Goal: Information Seeking & Learning: Learn about a topic

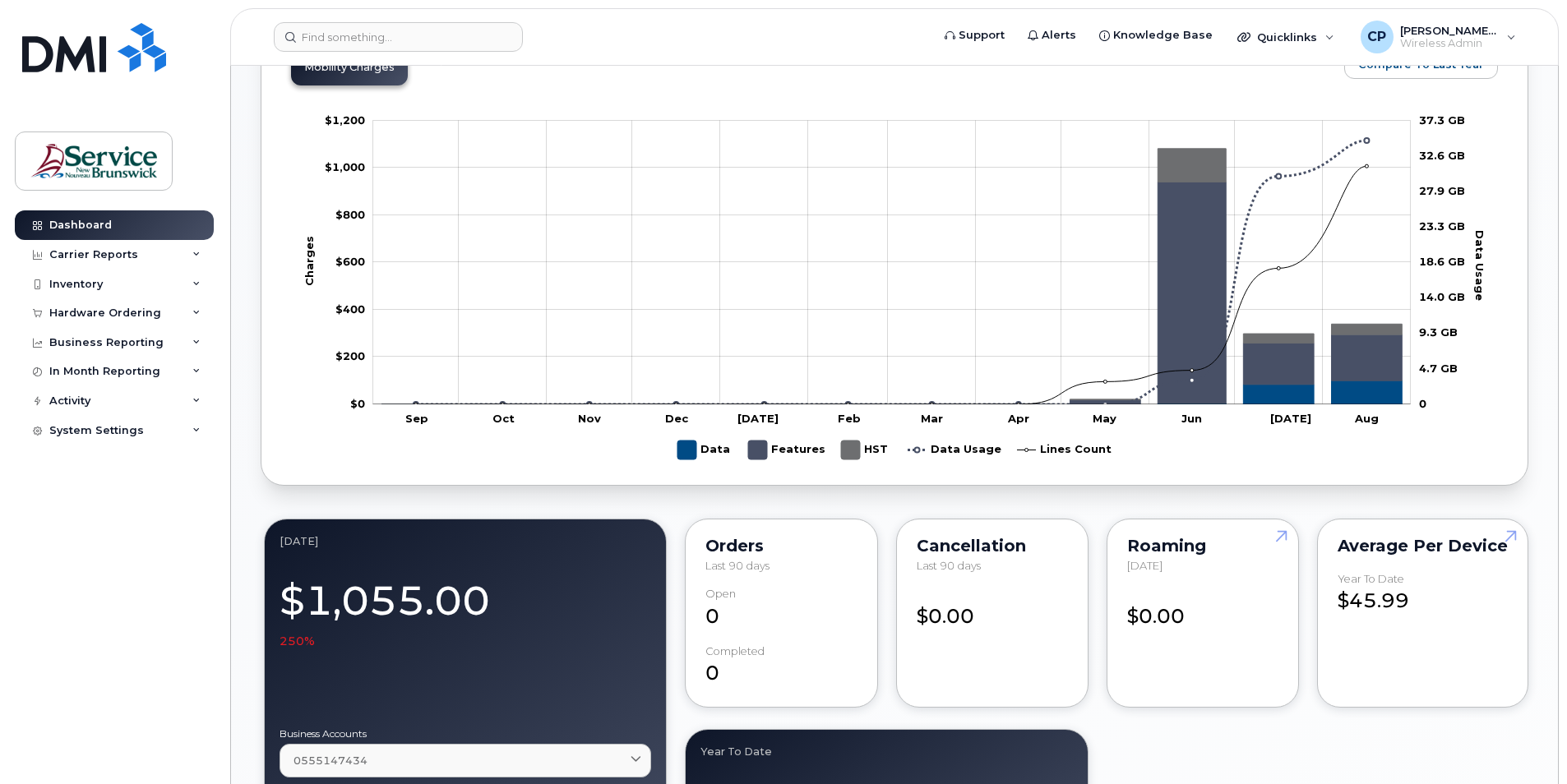
scroll to position [904, 0]
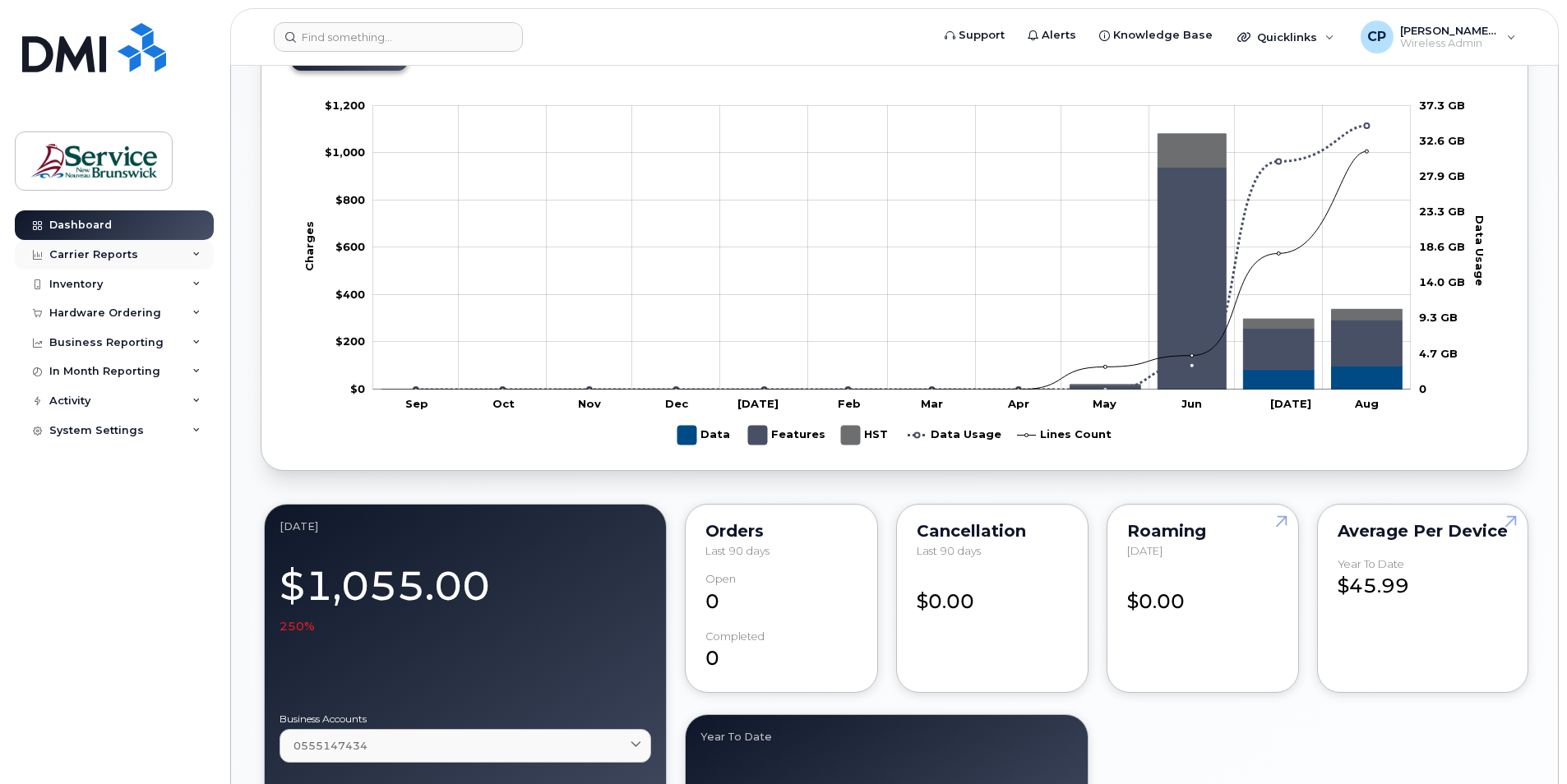
click at [111, 256] on div "Carrier Reports" at bounding box center [93, 255] width 89 height 13
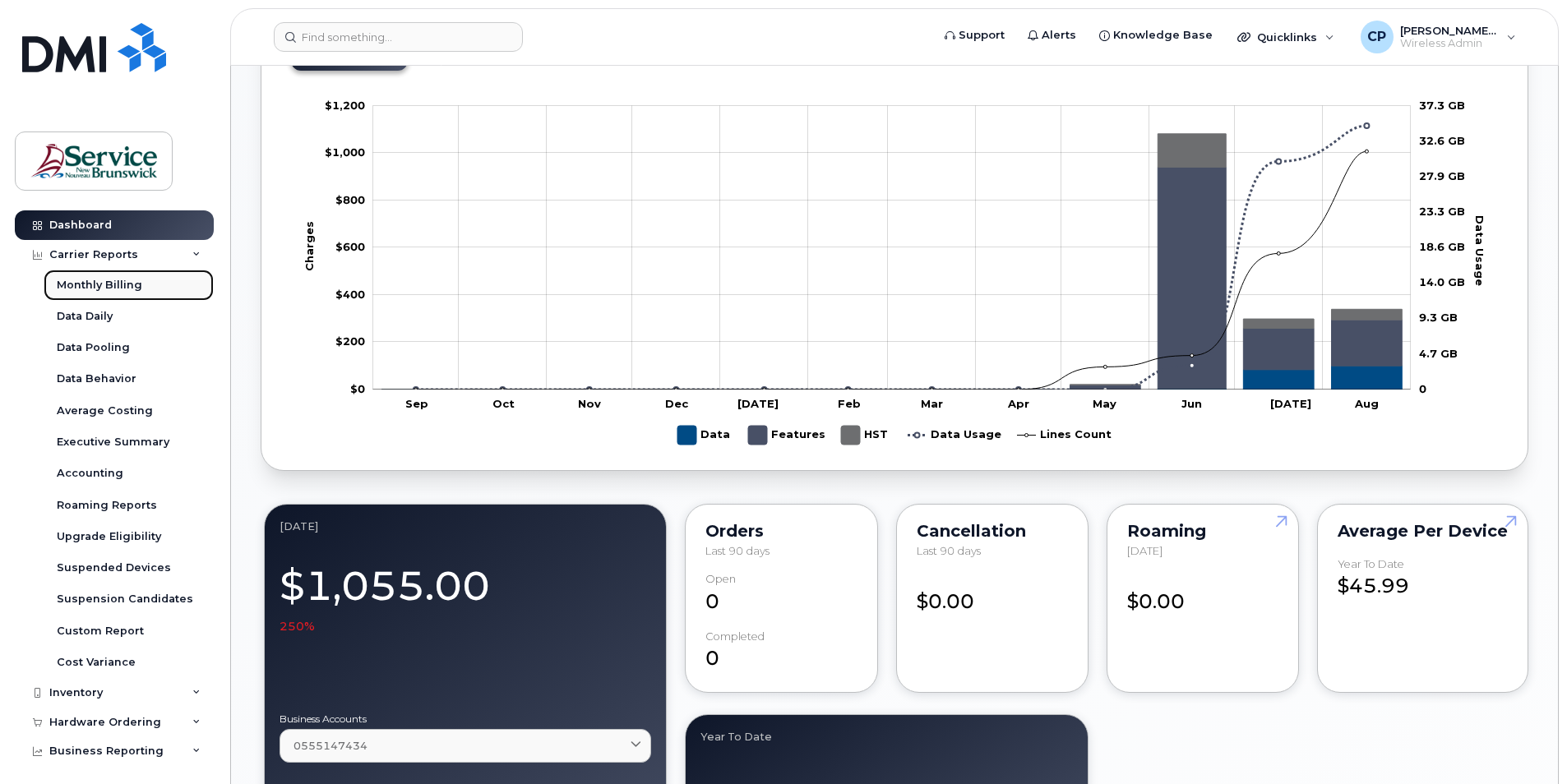
click at [126, 281] on div "Monthly Billing" at bounding box center [100, 285] width 86 height 15
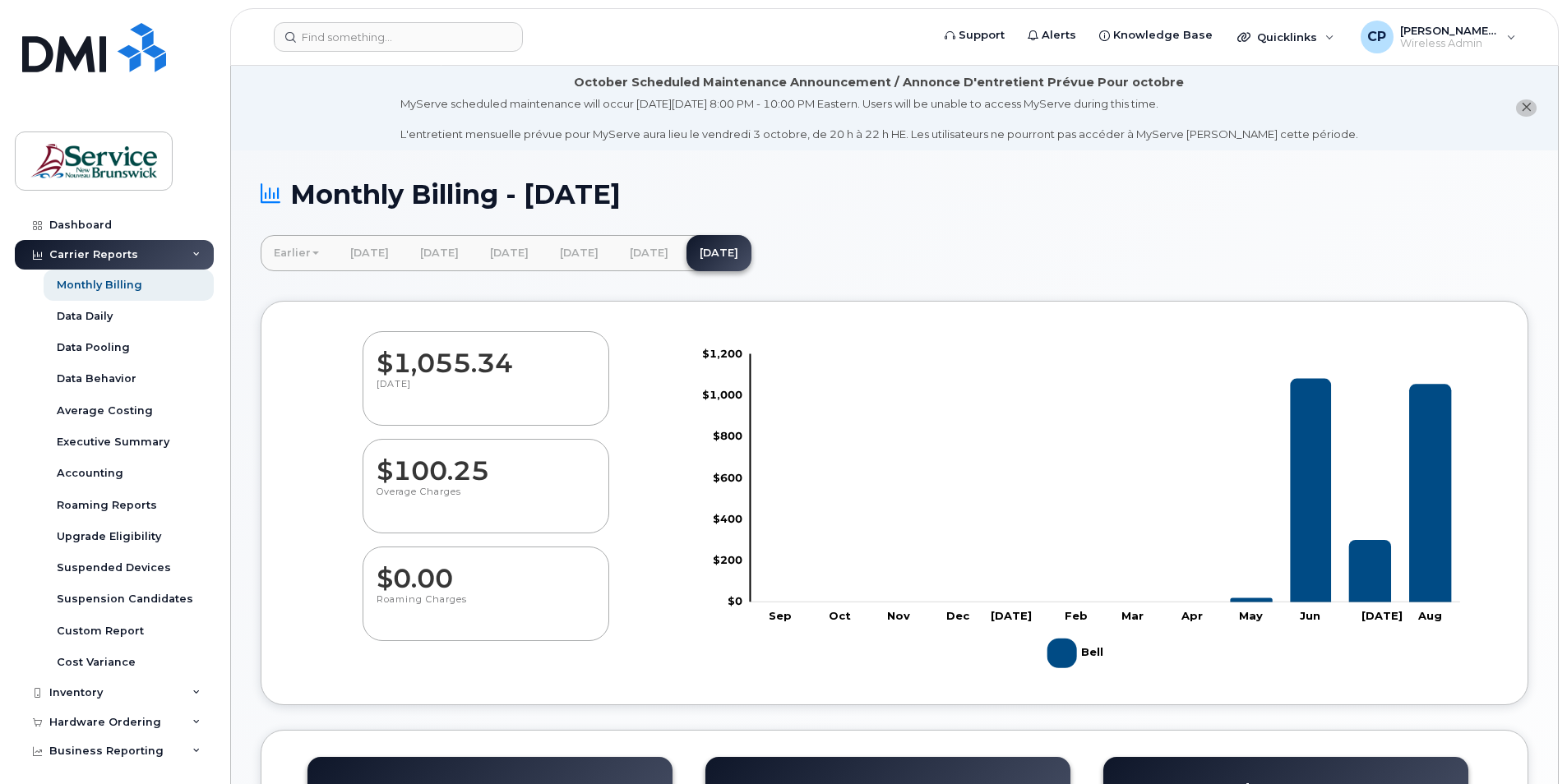
click at [192, 252] on icon at bounding box center [196, 254] width 8 height 8
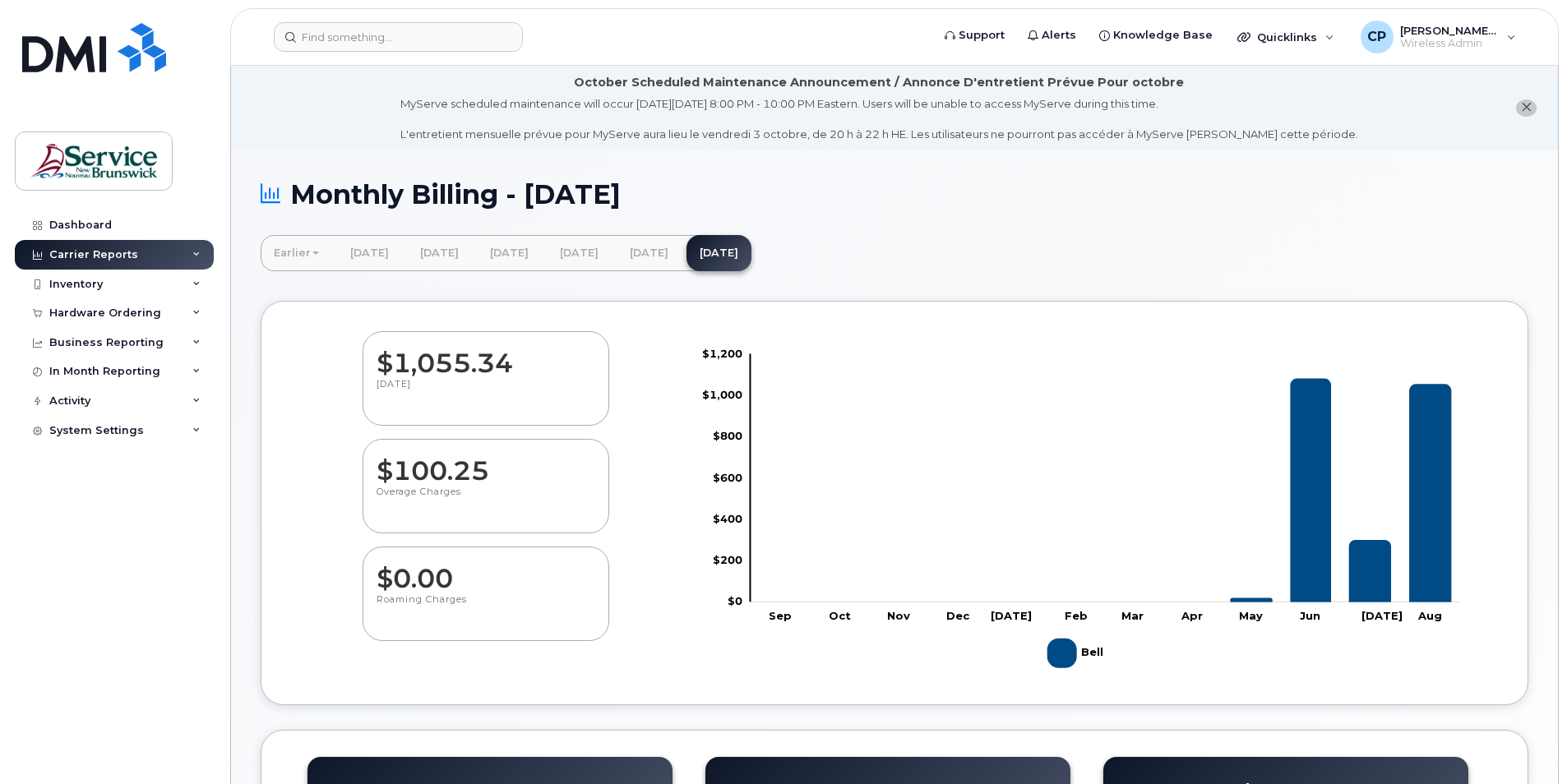
click at [166, 258] on div "Carrier Reports" at bounding box center [114, 255] width 199 height 29
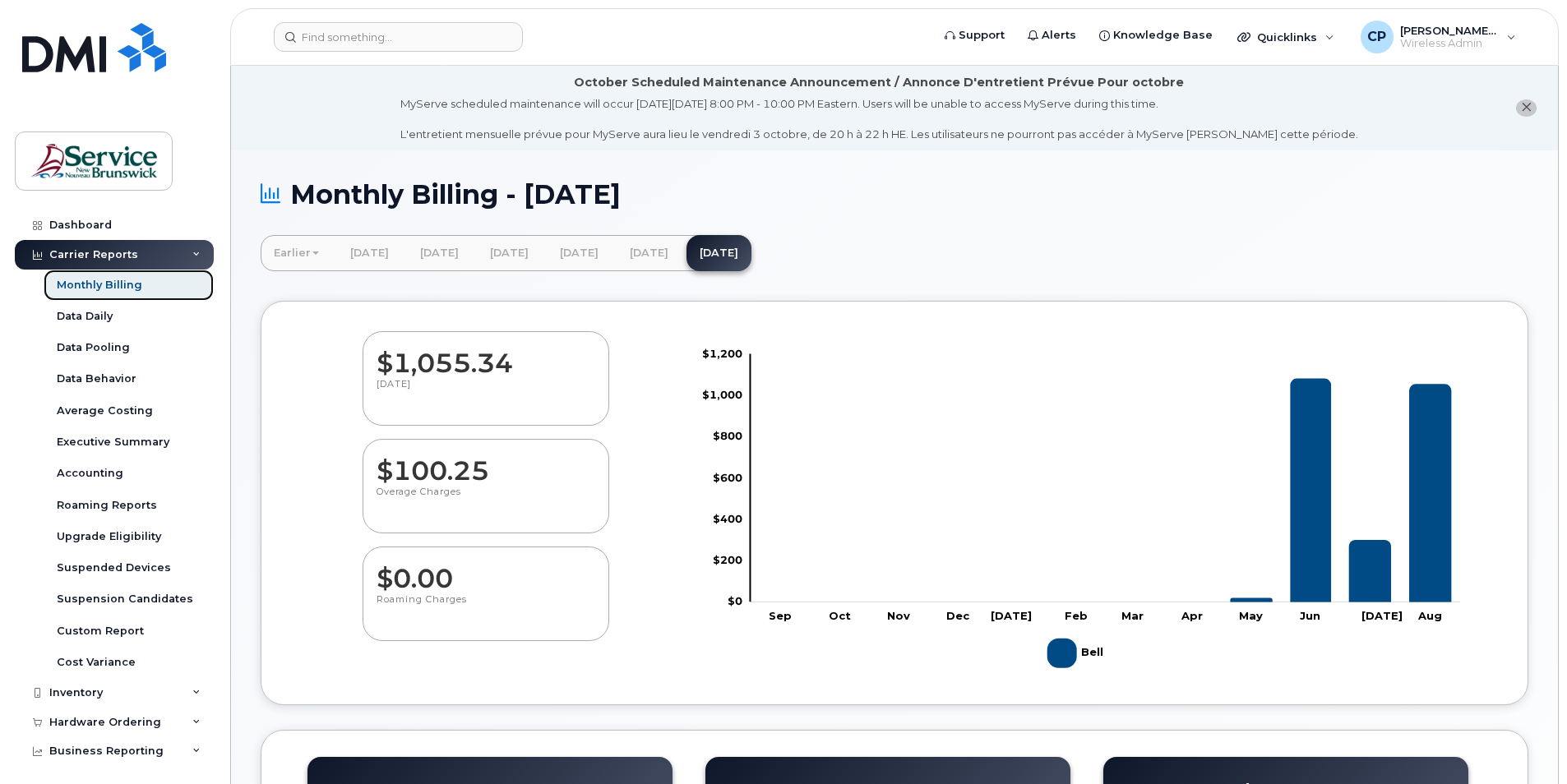
click at [156, 281] on link "Monthly Billing" at bounding box center [129, 285] width 170 height 31
click at [122, 472] on link "Accounting" at bounding box center [129, 473] width 170 height 31
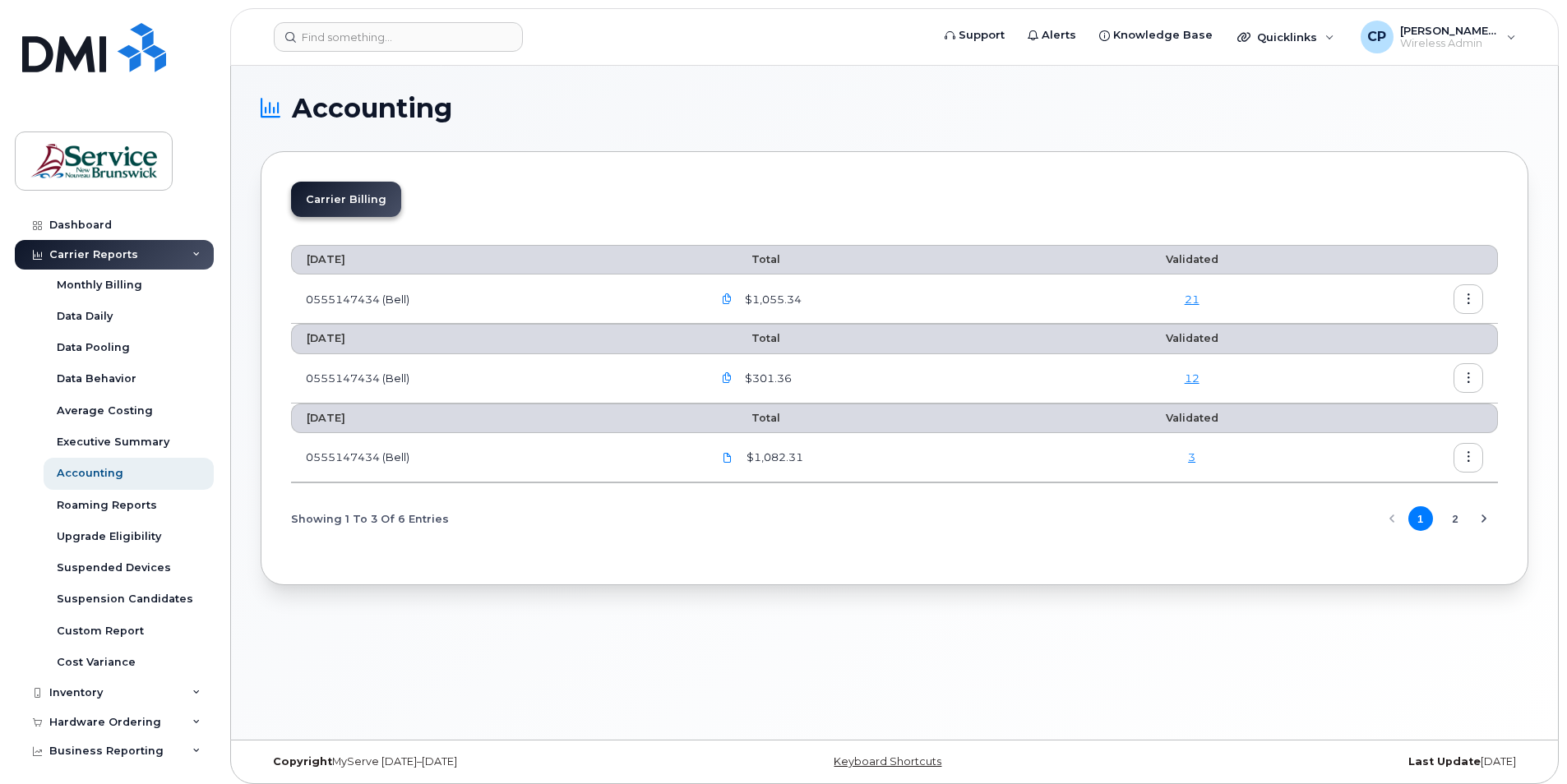
click at [1461, 519] on button "2" at bounding box center [1455, 518] width 25 height 25
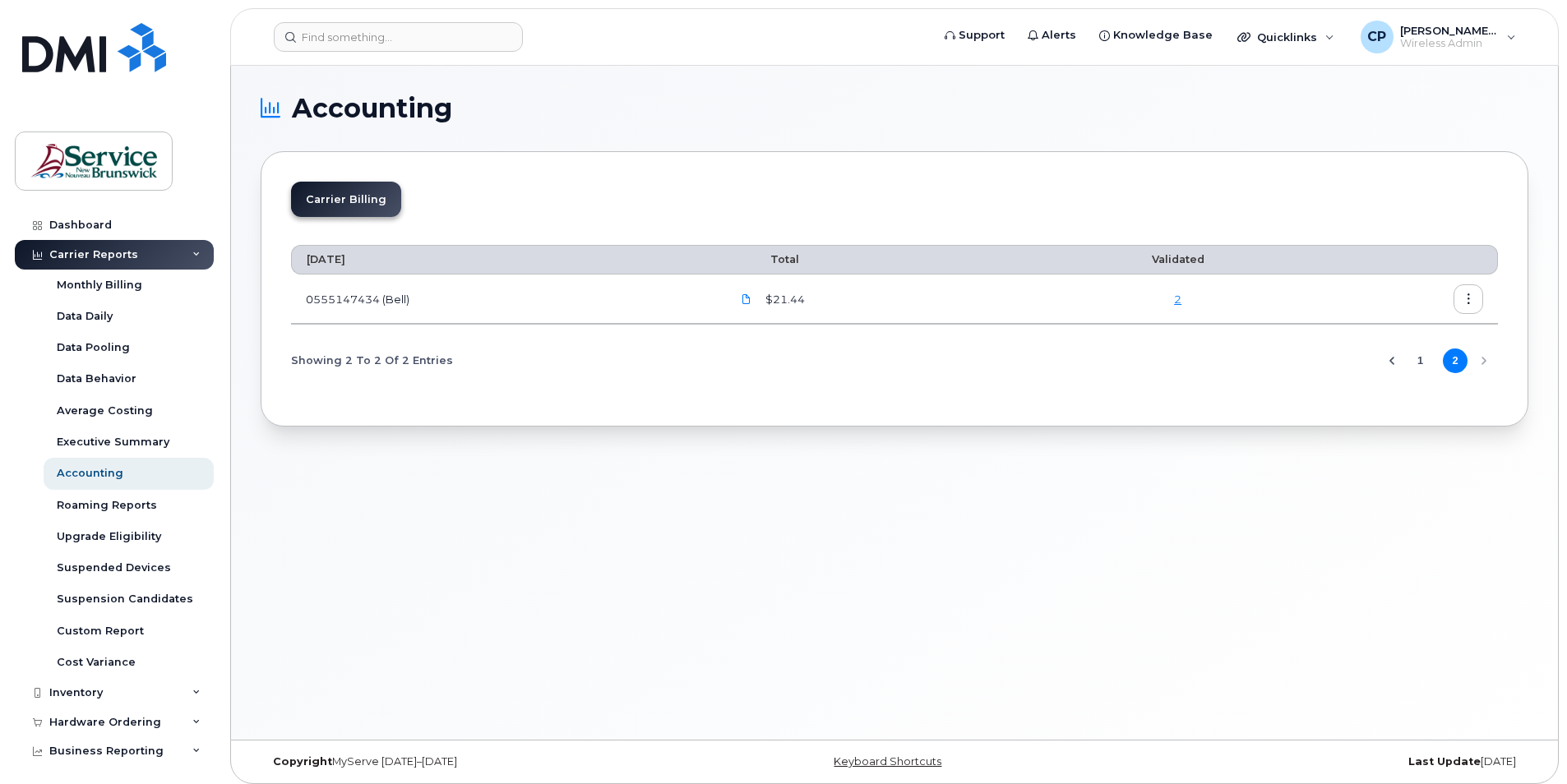
click at [1388, 355] on icon "Previous Page" at bounding box center [1392, 361] width 13 height 13
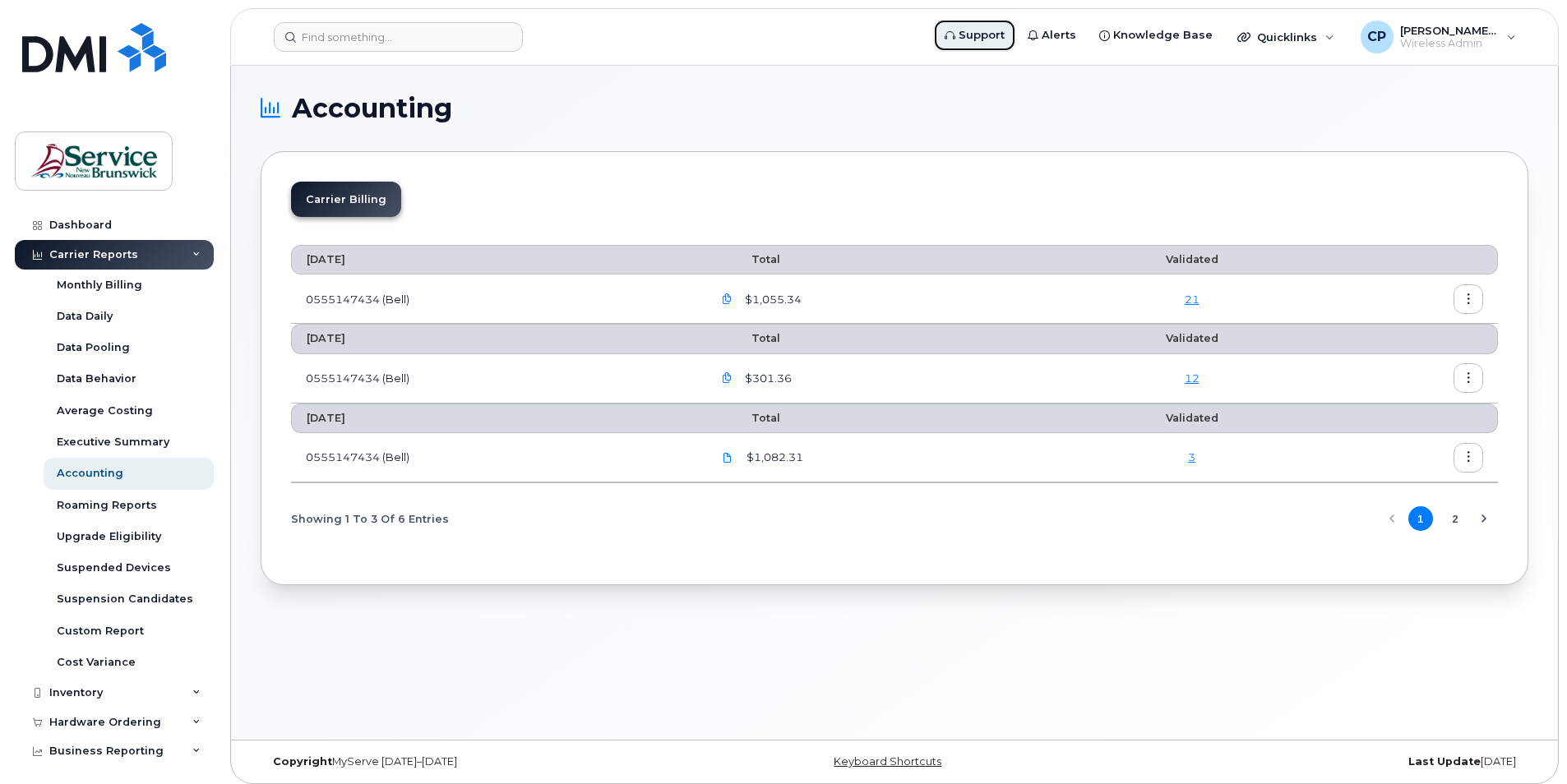
click at [983, 45] on link "Support" at bounding box center [975, 36] width 83 height 33
click at [131, 695] on div "Inventory" at bounding box center [114, 693] width 199 height 29
click at [152, 720] on link "Mobility Devices" at bounding box center [129, 723] width 170 height 31
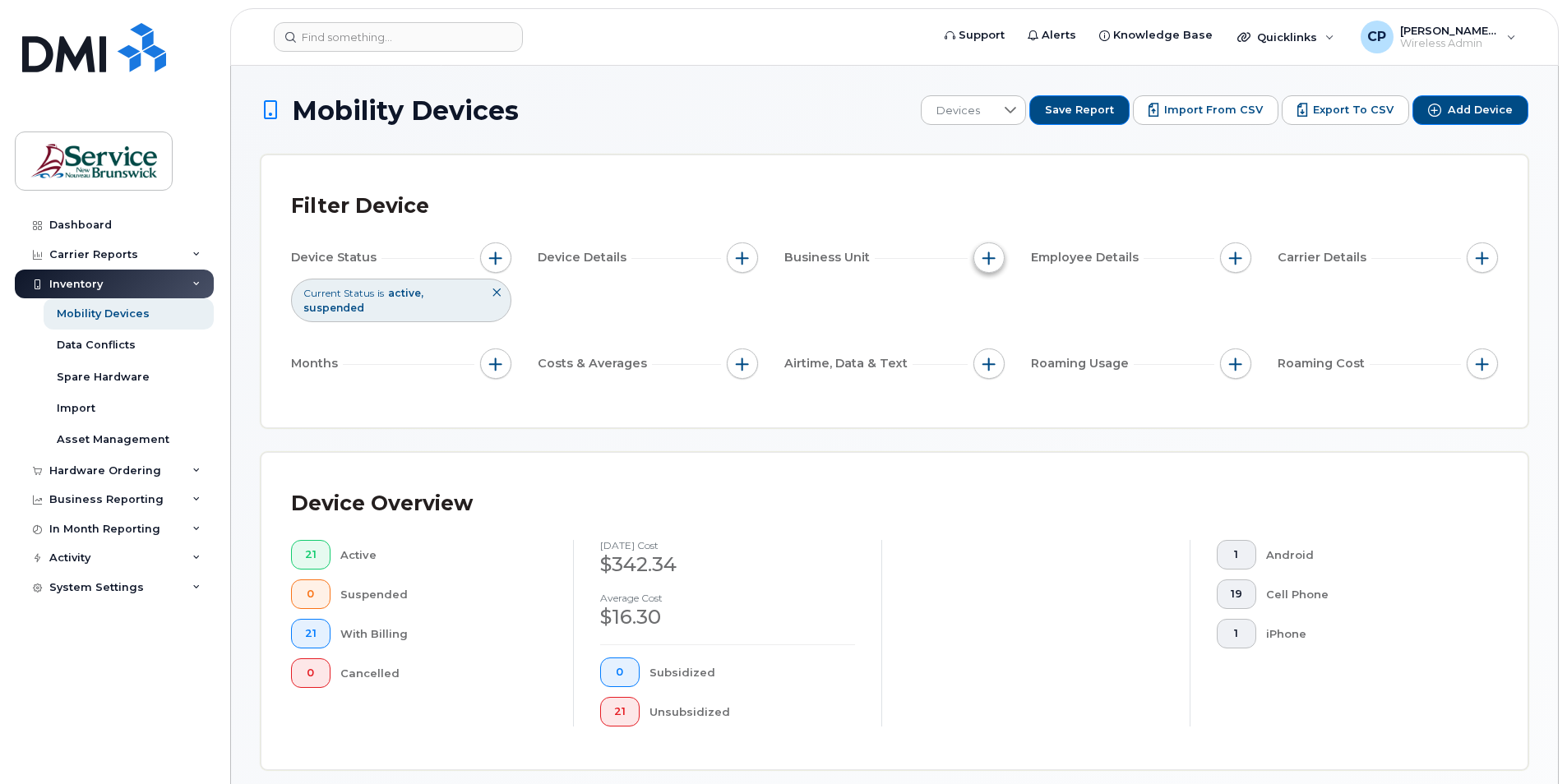
click at [992, 260] on span "button" at bounding box center [989, 258] width 13 height 13
click at [741, 189] on div "Filter Device" at bounding box center [894, 206] width 1207 height 43
click at [1003, 258] on button "button" at bounding box center [989, 258] width 31 height 31
click at [545, 258] on span "Device Details" at bounding box center [584, 258] width 94 height 17
click at [496, 259] on span "button" at bounding box center [496, 258] width 13 height 13
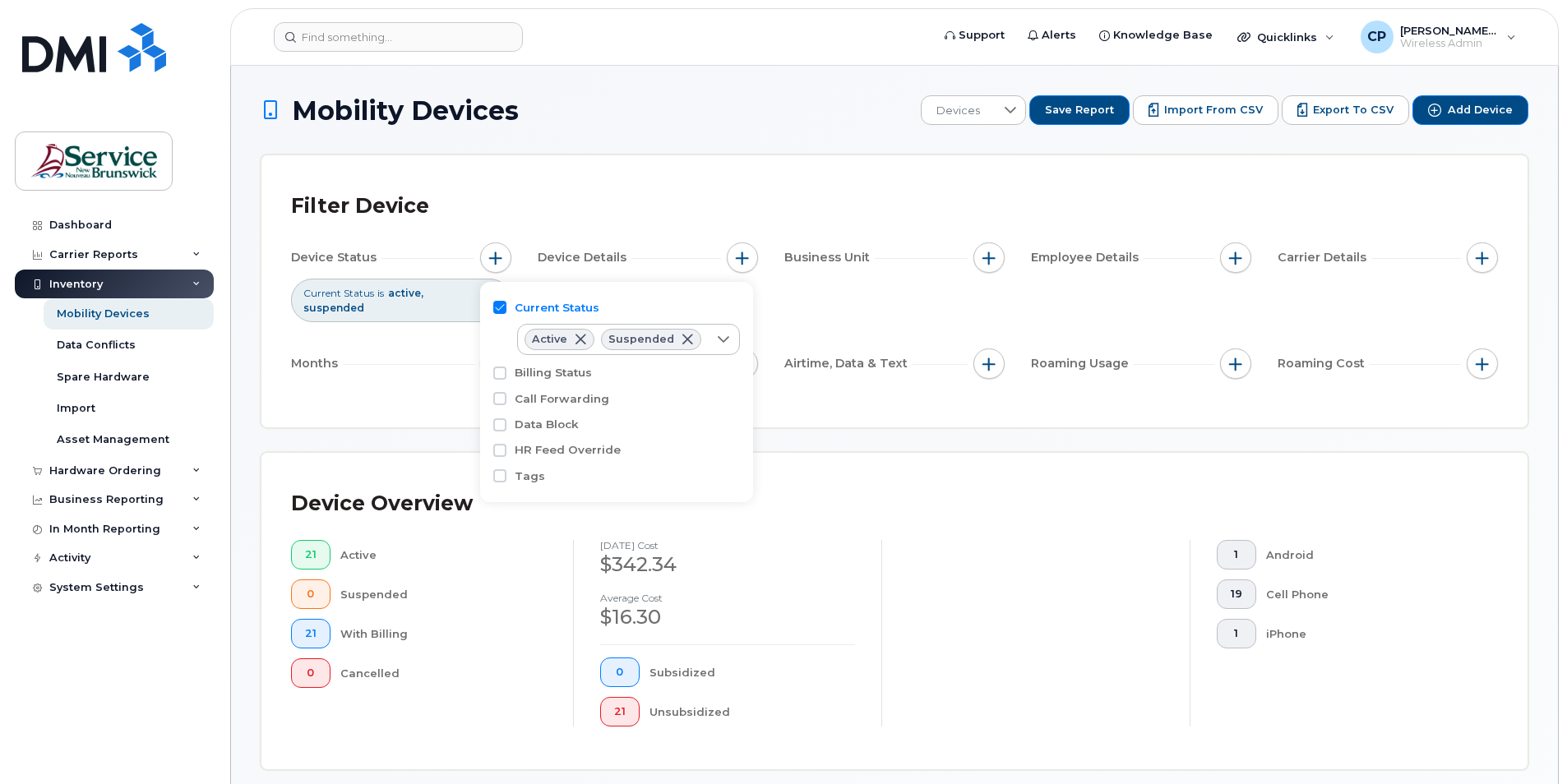
click at [380, 415] on div "Filter Device Device Status Current Status is active suspended Device Details B…" at bounding box center [894, 291] width 1266 height 272
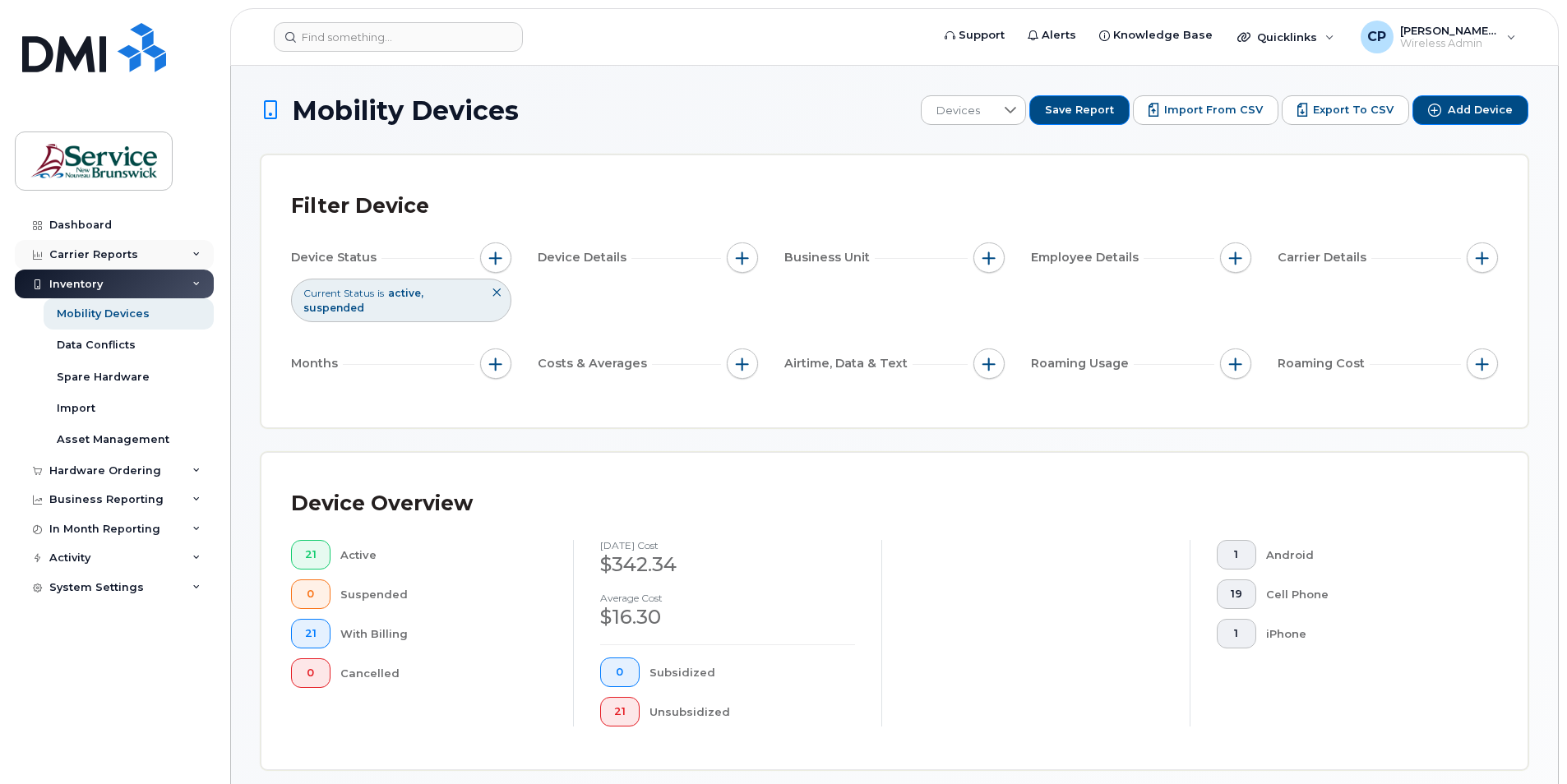
click at [130, 250] on div "Carrier Reports" at bounding box center [93, 255] width 89 height 13
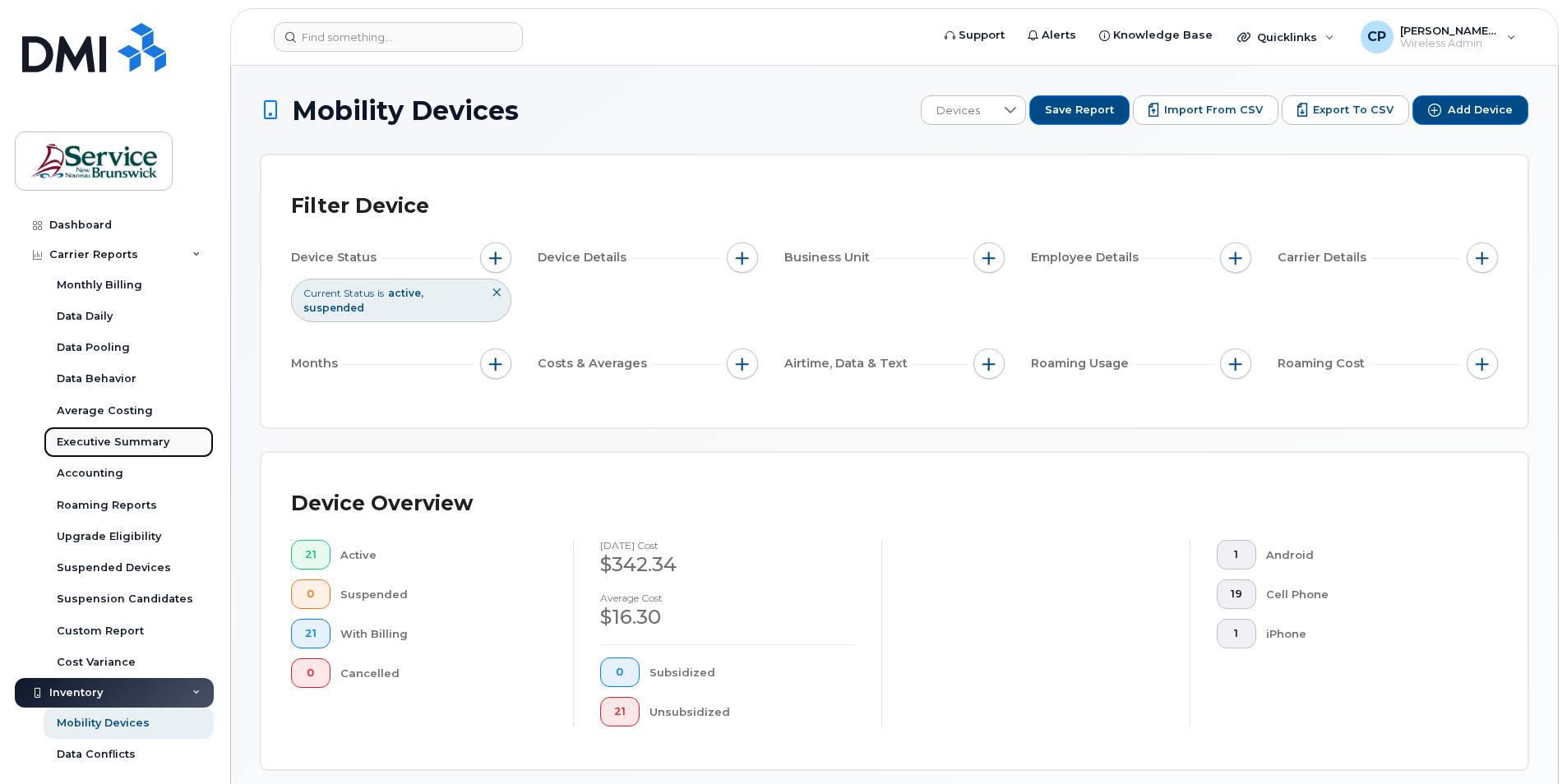
click at [167, 444] on link "Executive Summary" at bounding box center [129, 442] width 170 height 31
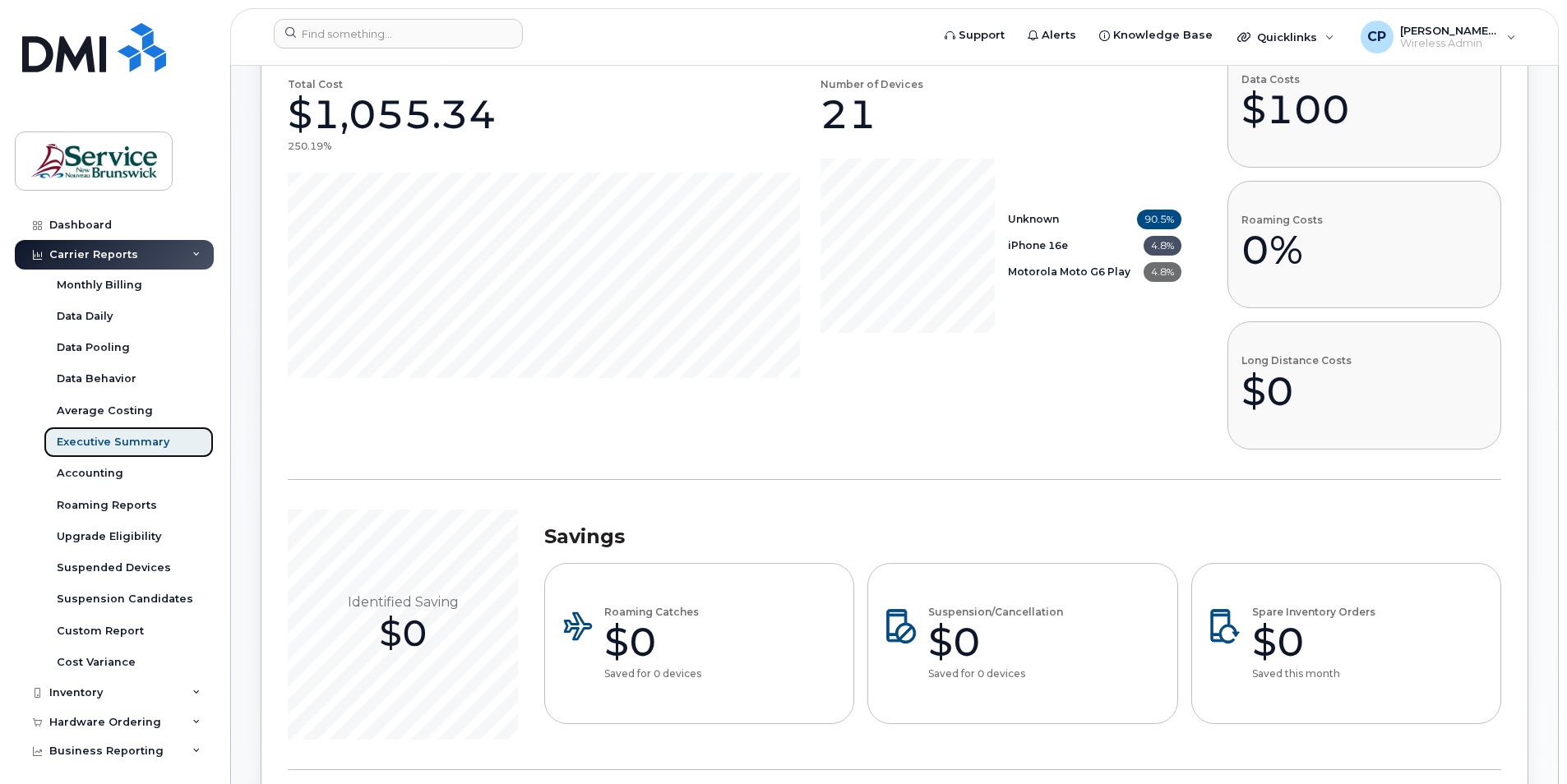
scroll to position [247, 0]
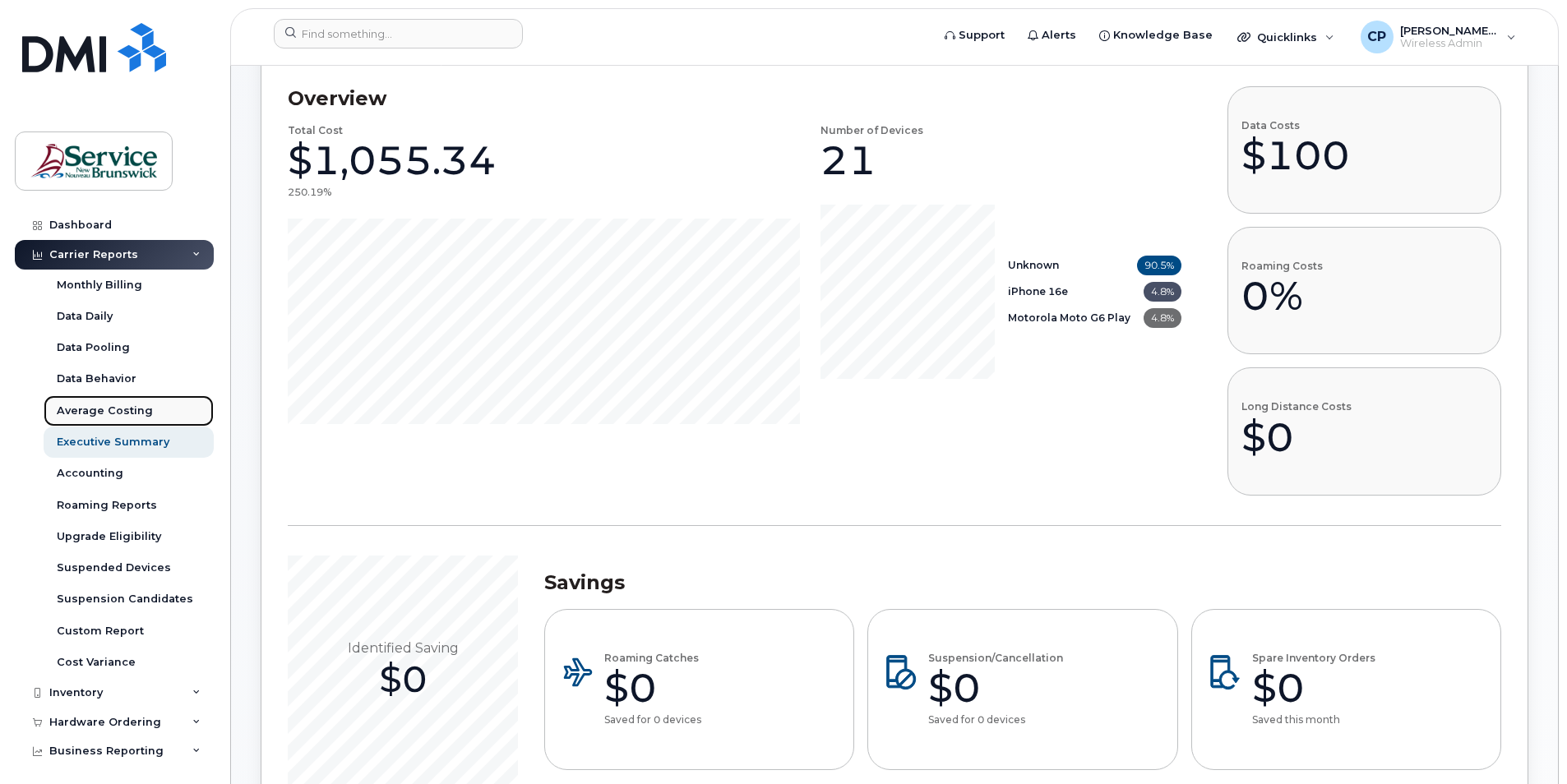
click at [104, 407] on div "Average Costing" at bounding box center [104, 411] width 96 height 15
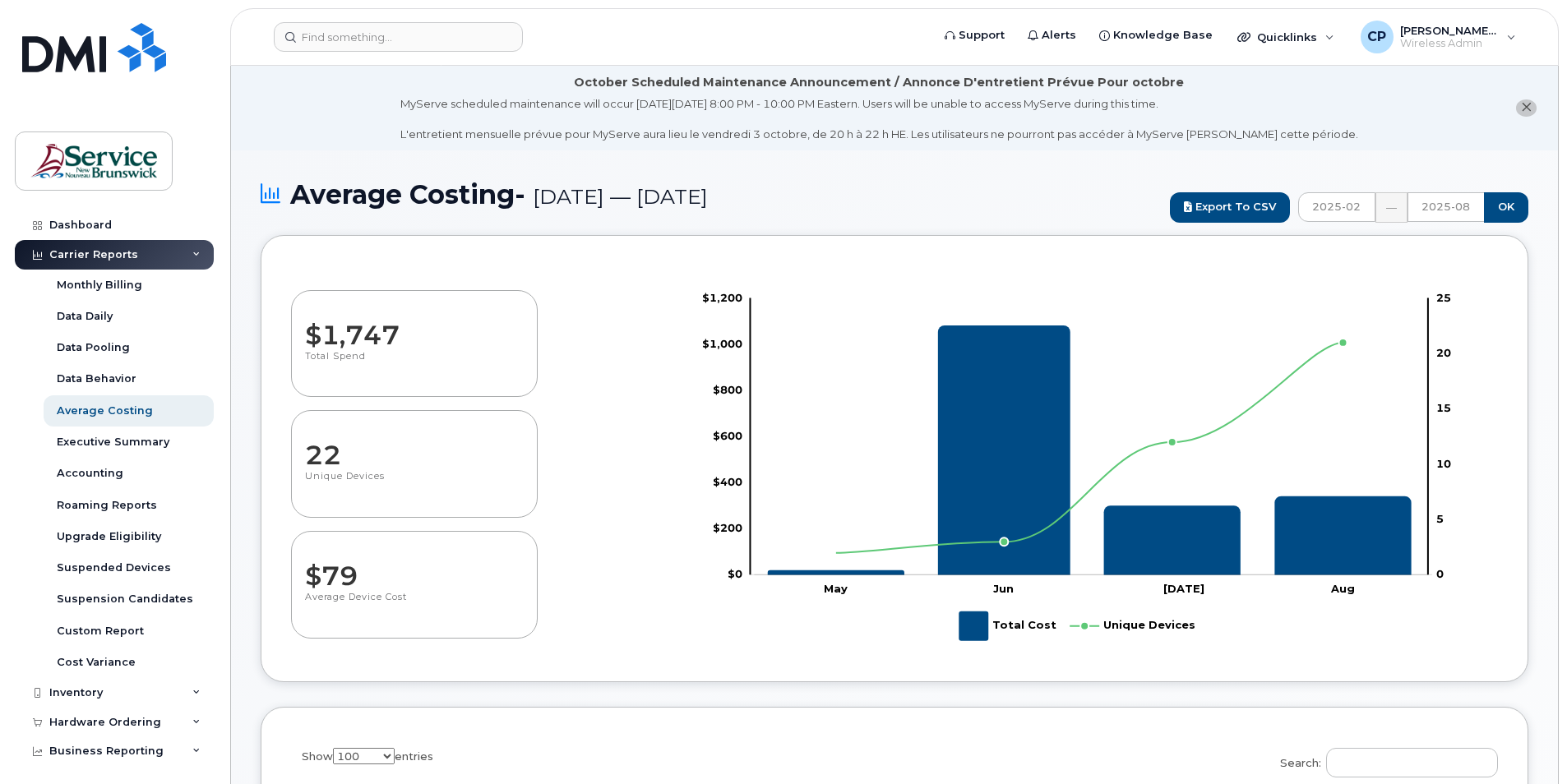
select select "100"
click at [109, 466] on div "Accounting" at bounding box center [90, 473] width 67 height 15
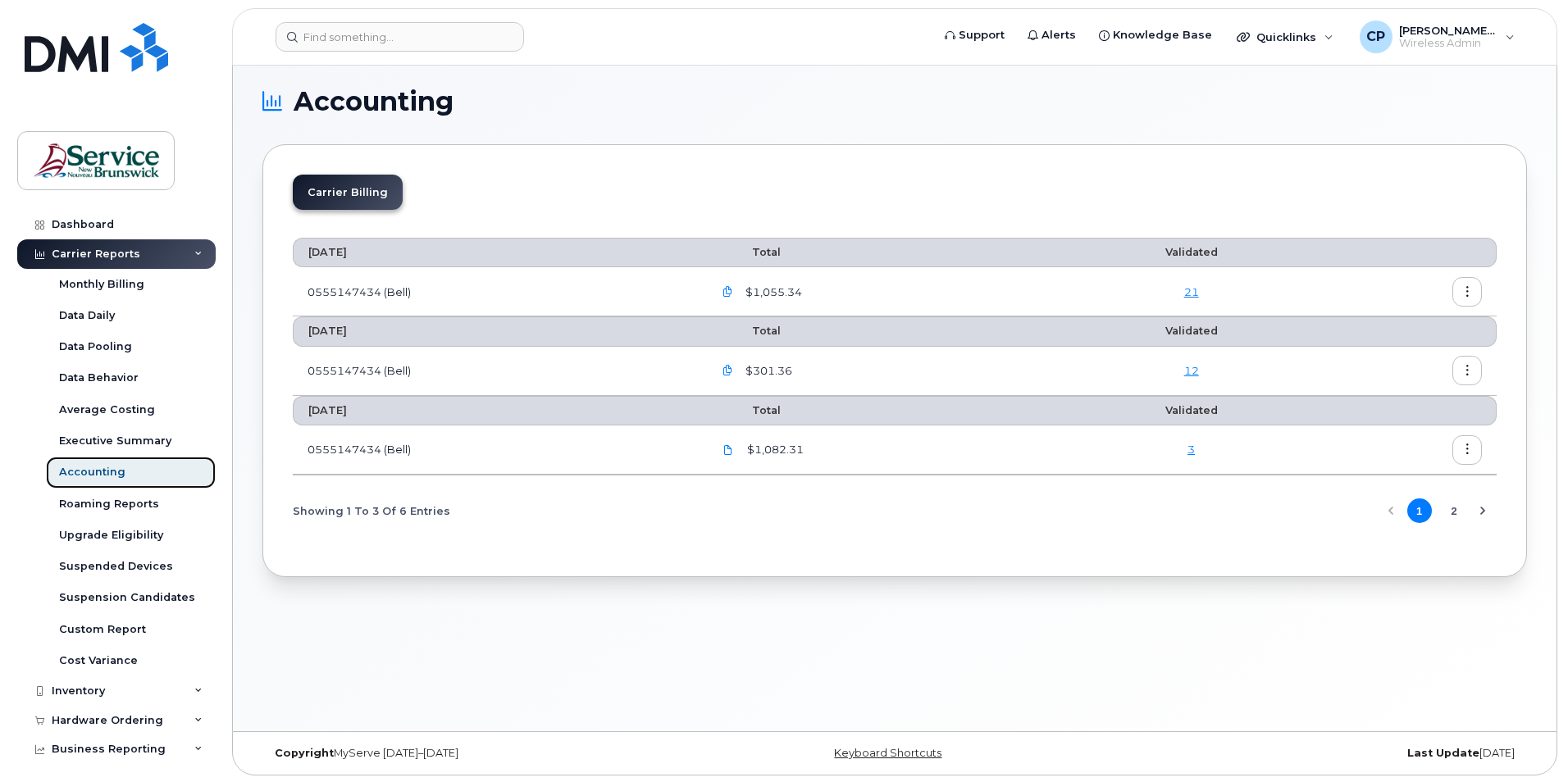
scroll to position [8, 0]
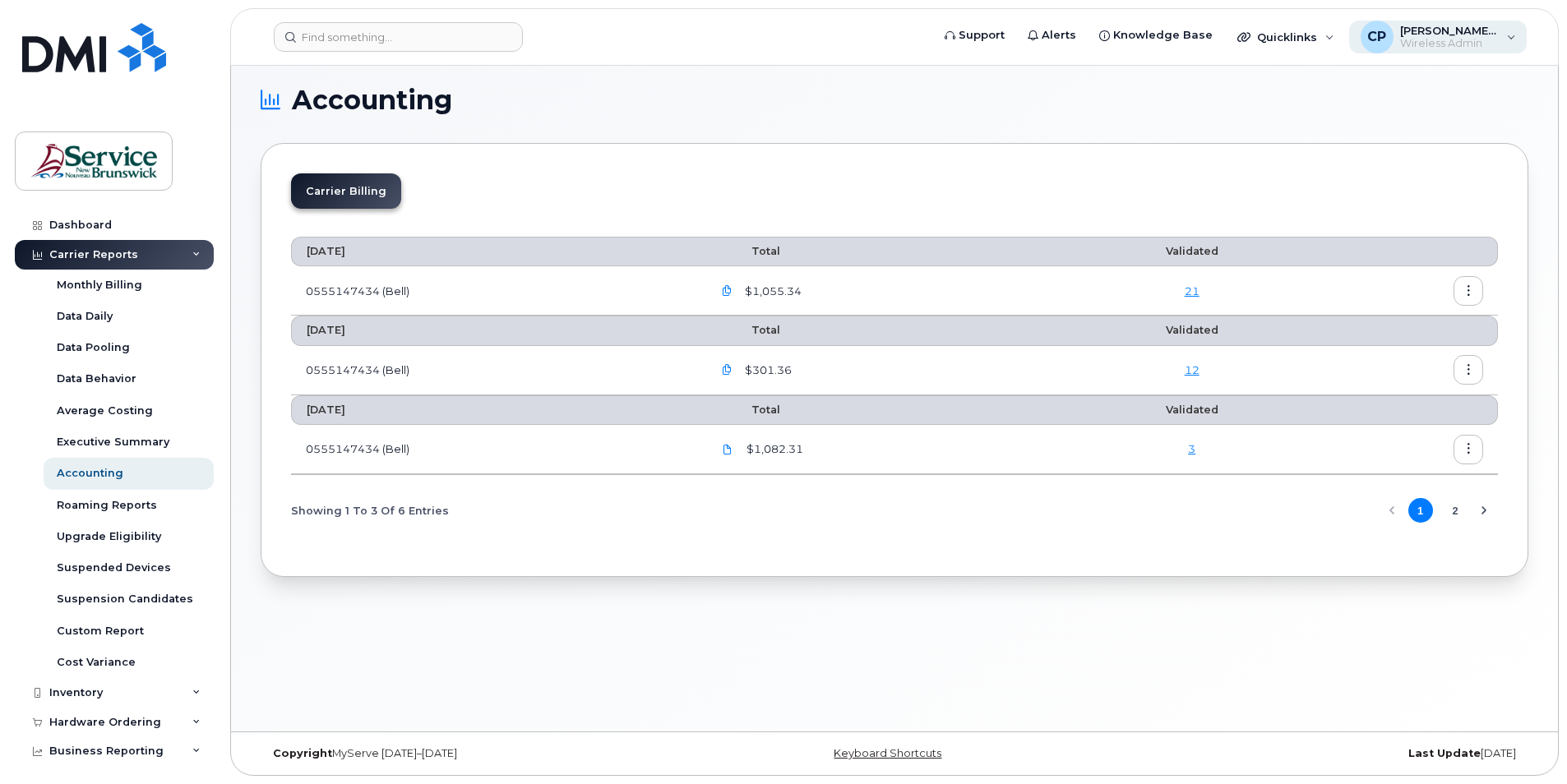
click at [1449, 53] on div "CP Chase, Patricia (KL) Wireless Admin" at bounding box center [1438, 37] width 178 height 33
click at [1166, 83] on div "Accounting Carrier Billing August 2025 Total Validated 0555147434 (Bell) $1,055…" at bounding box center [895, 395] width 1327 height 674
click at [1191, 295] on link "21" at bounding box center [1192, 291] width 15 height 13
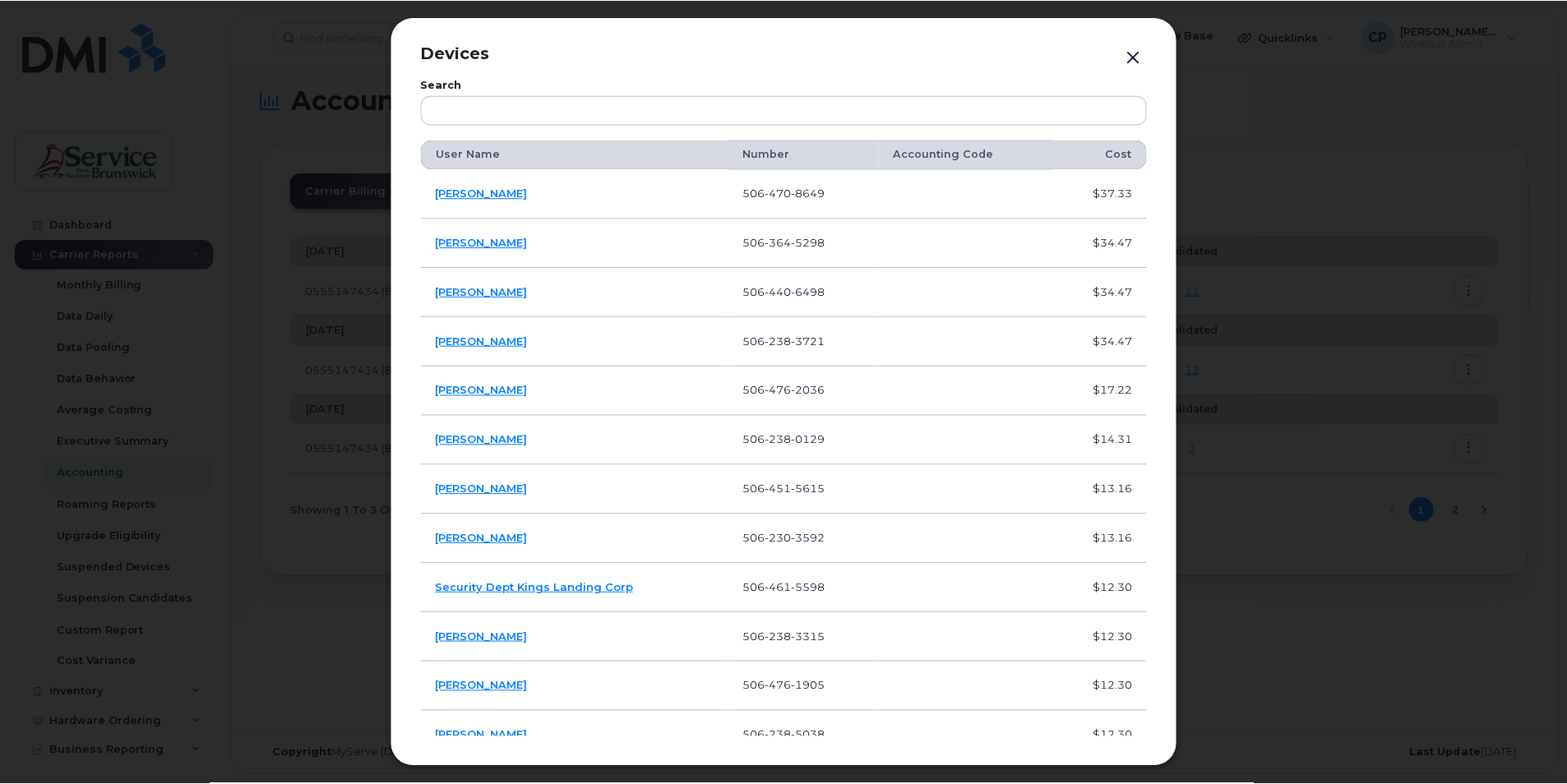
scroll to position [0, 0]
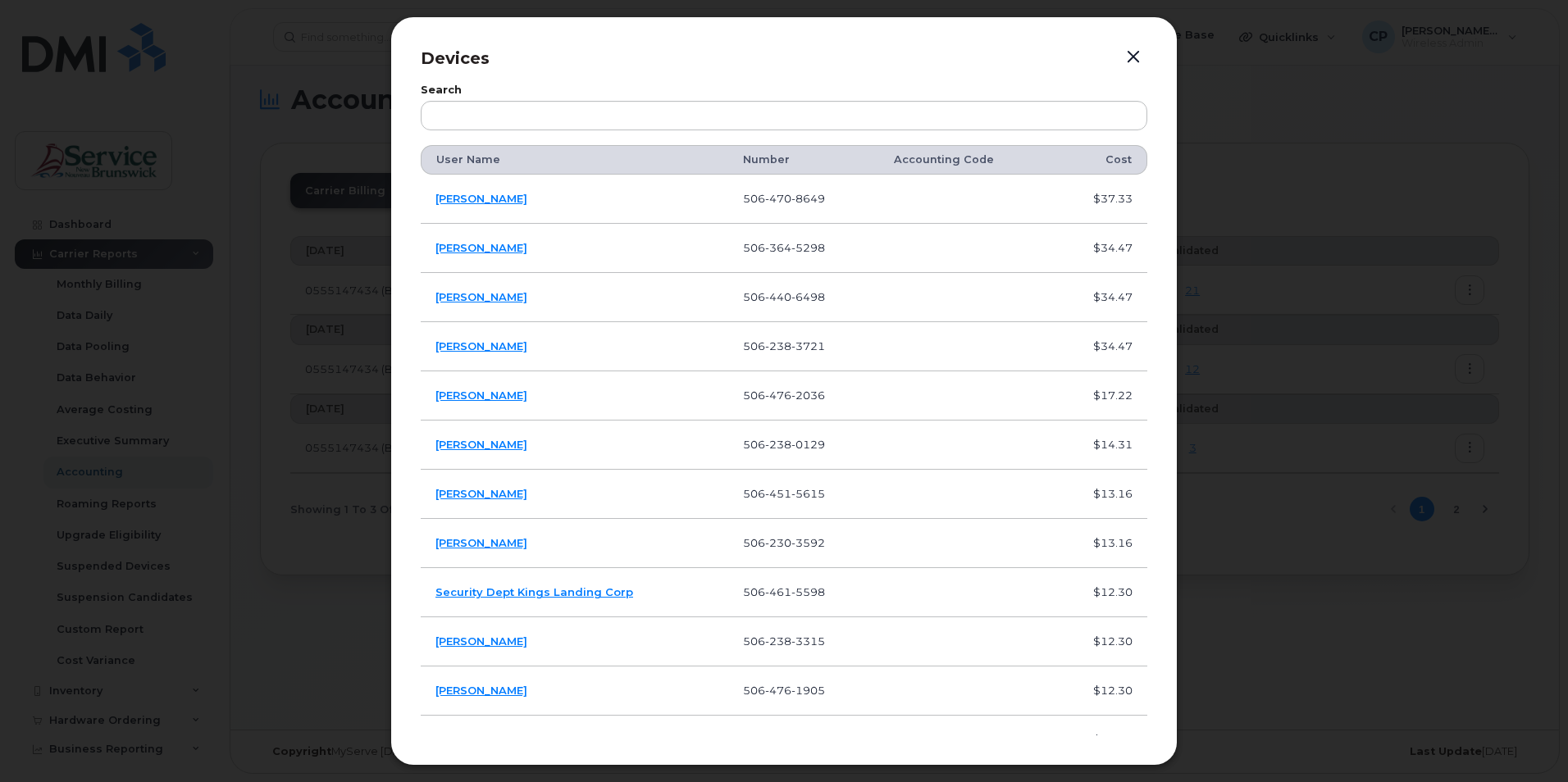
click at [1128, 50] on button "button" at bounding box center [1133, 57] width 25 height 23
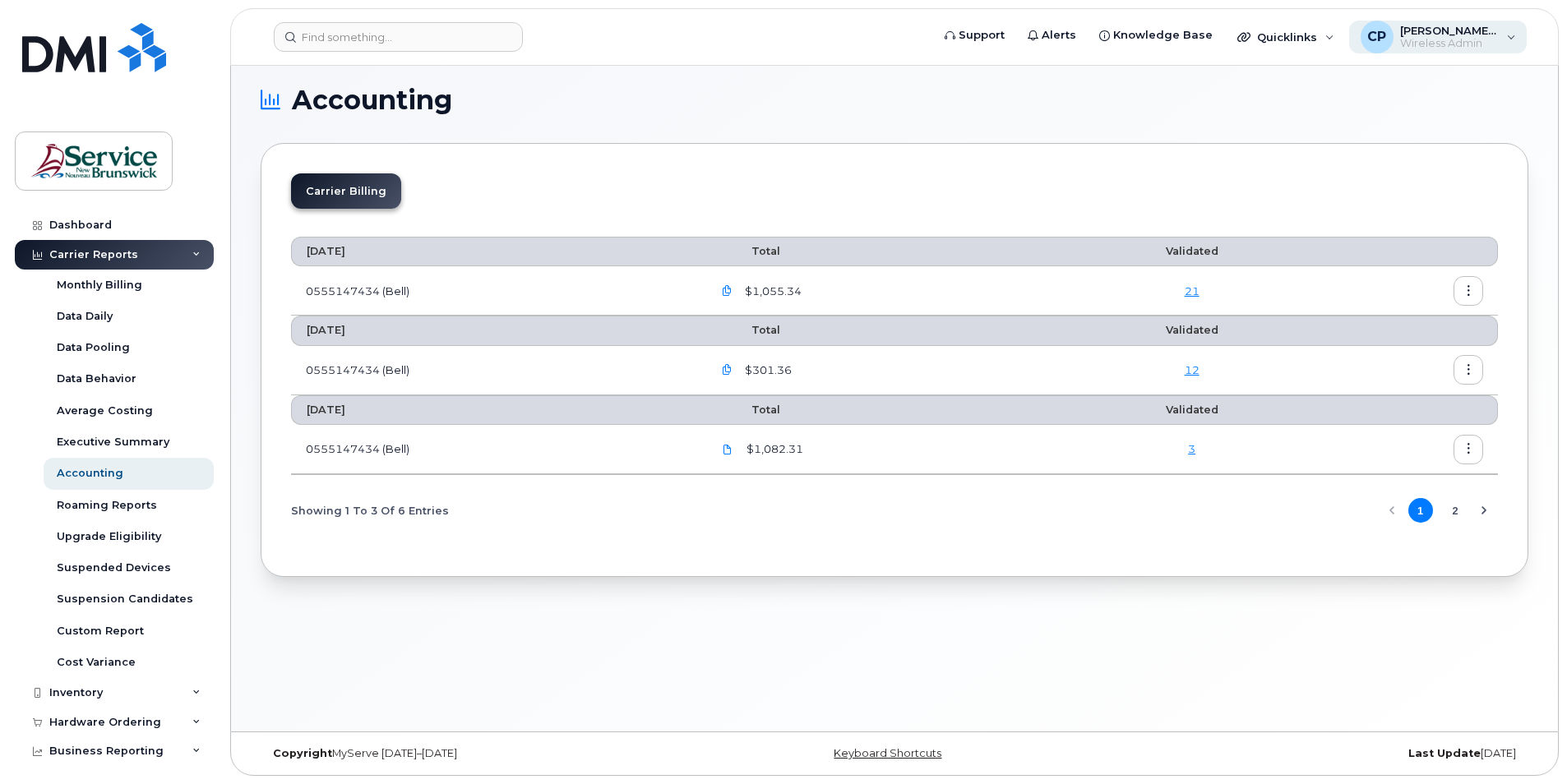
click at [1443, 31] on span "[PERSON_NAME] (KL)" at bounding box center [1450, 30] width 99 height 13
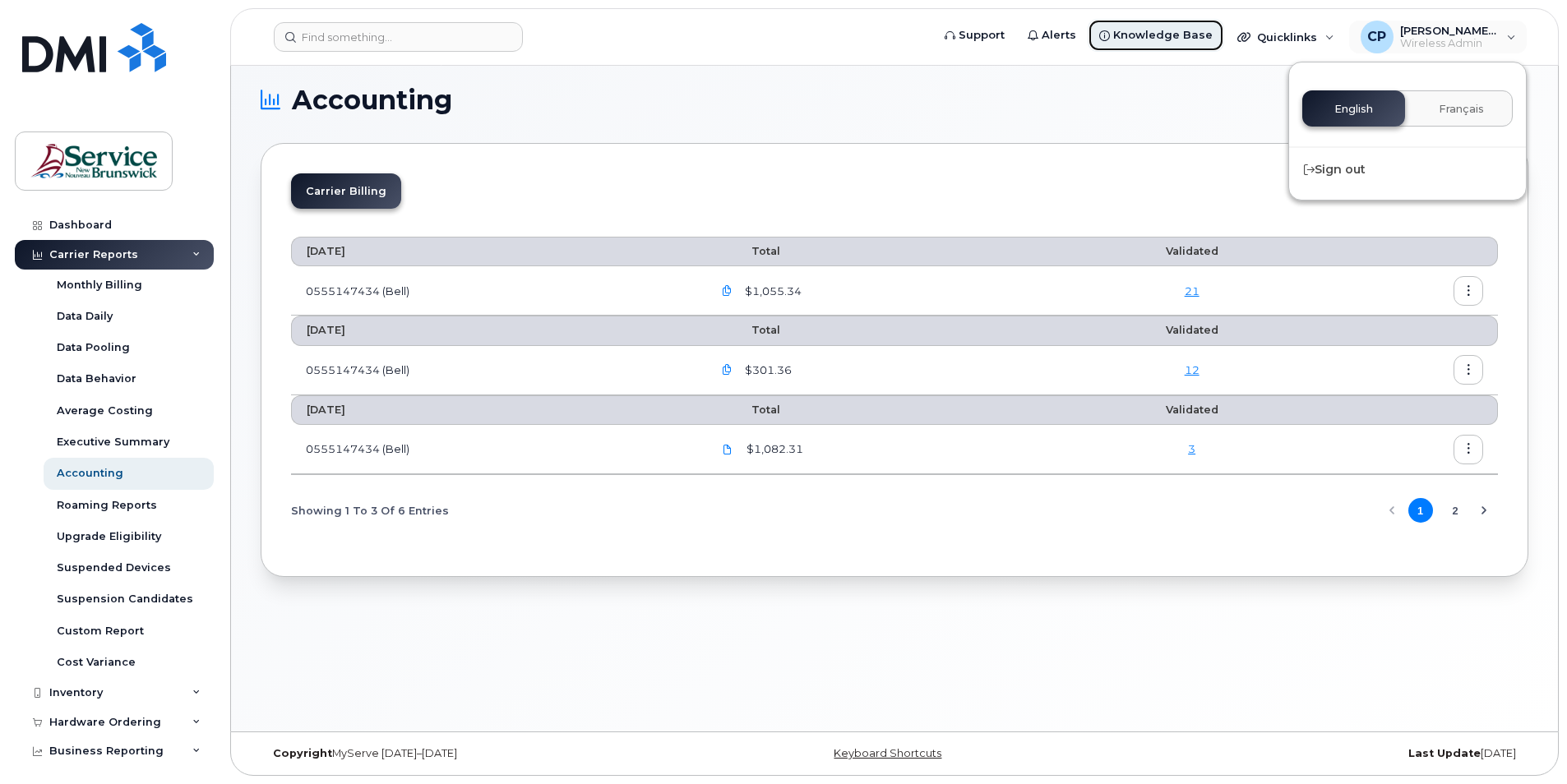
click at [1159, 31] on span "Knowledge Base" at bounding box center [1163, 36] width 100 height 16
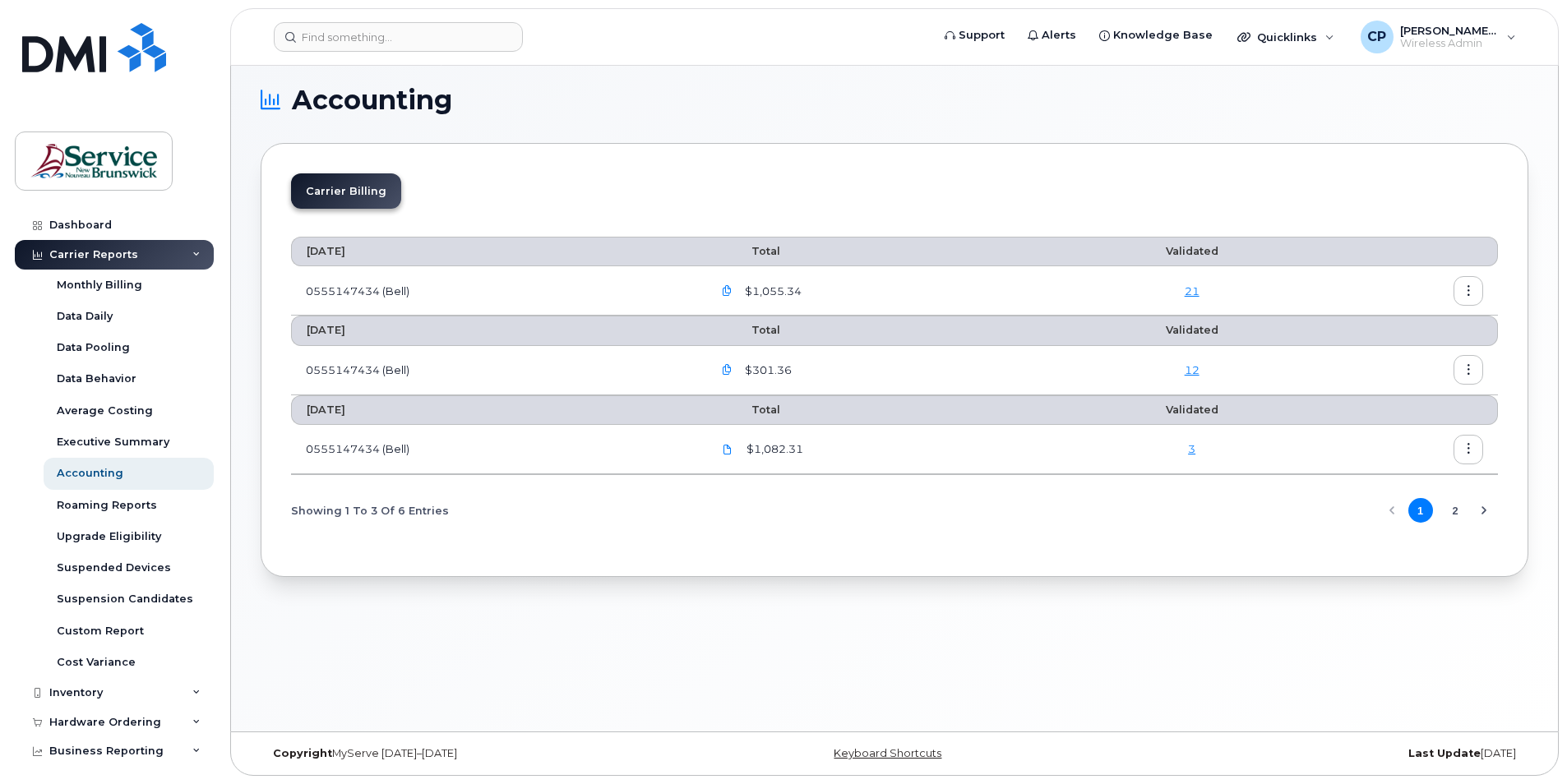
click at [362, 186] on li "Carrier Billing" at bounding box center [346, 191] width 111 height 36
click at [159, 715] on div "Hardware Ordering" at bounding box center [114, 722] width 199 height 29
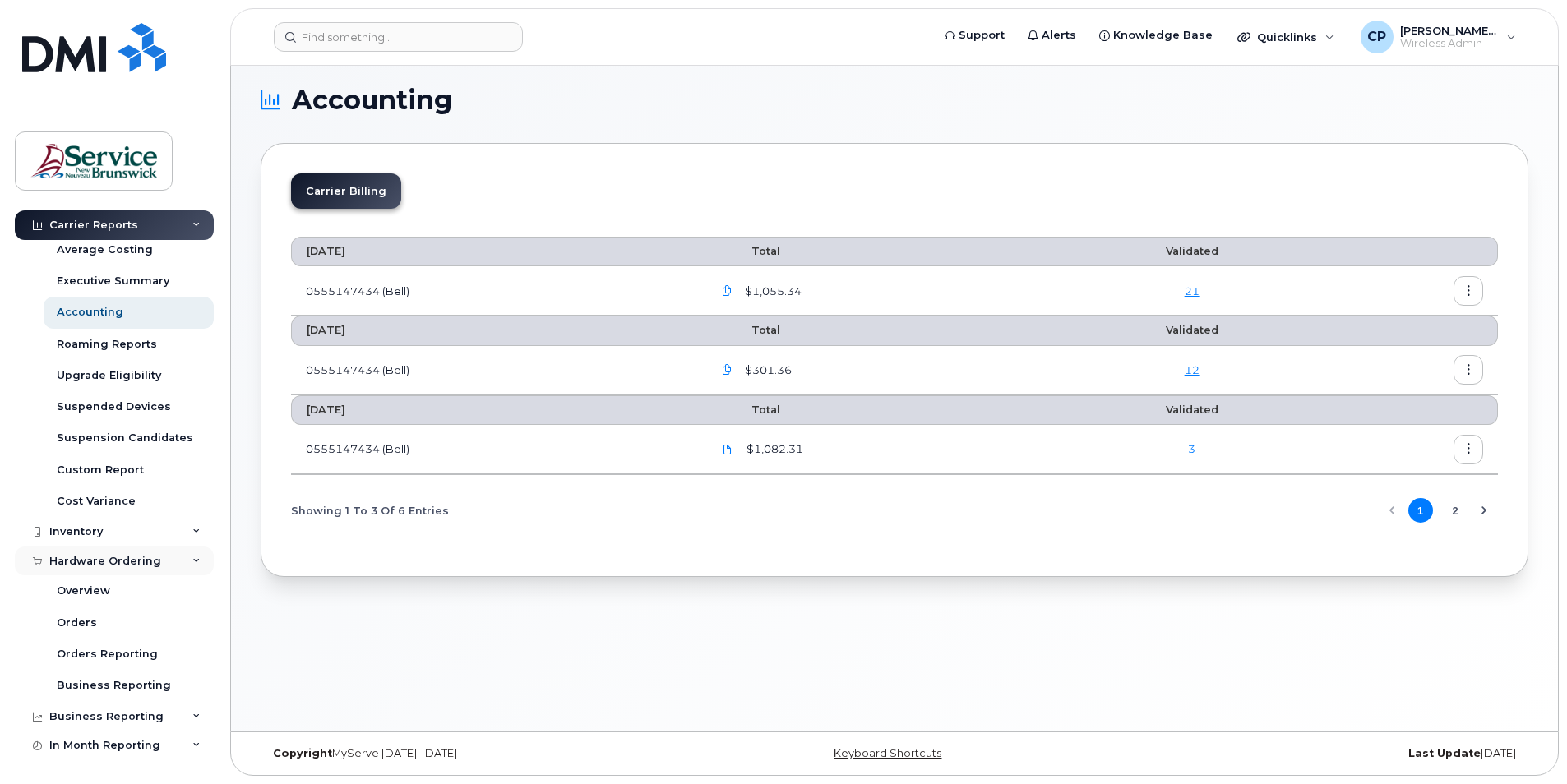
scroll to position [164, 0]
click at [98, 586] on div "Overview" at bounding box center [83, 588] width 53 height 15
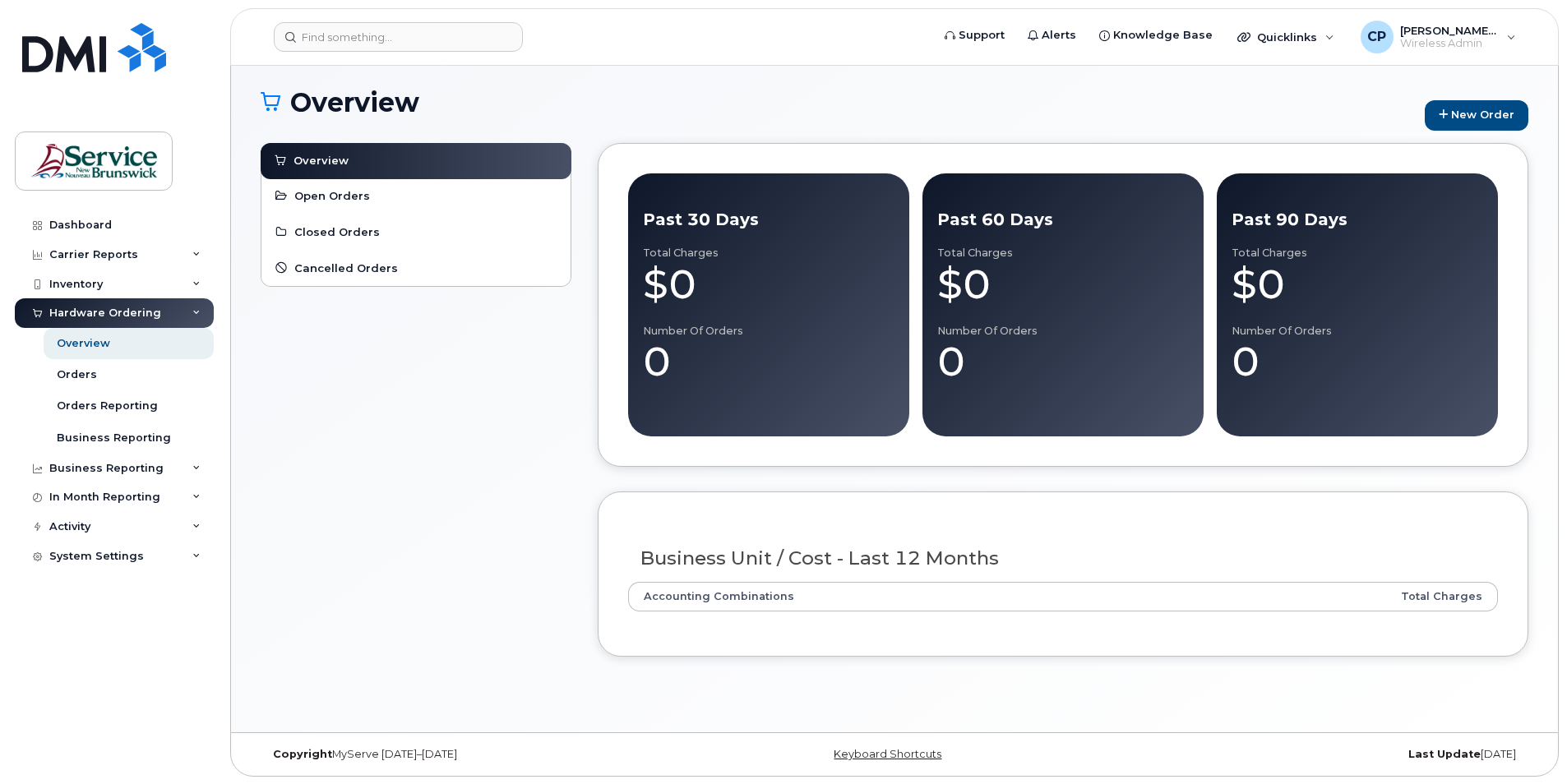
scroll to position [93, 0]
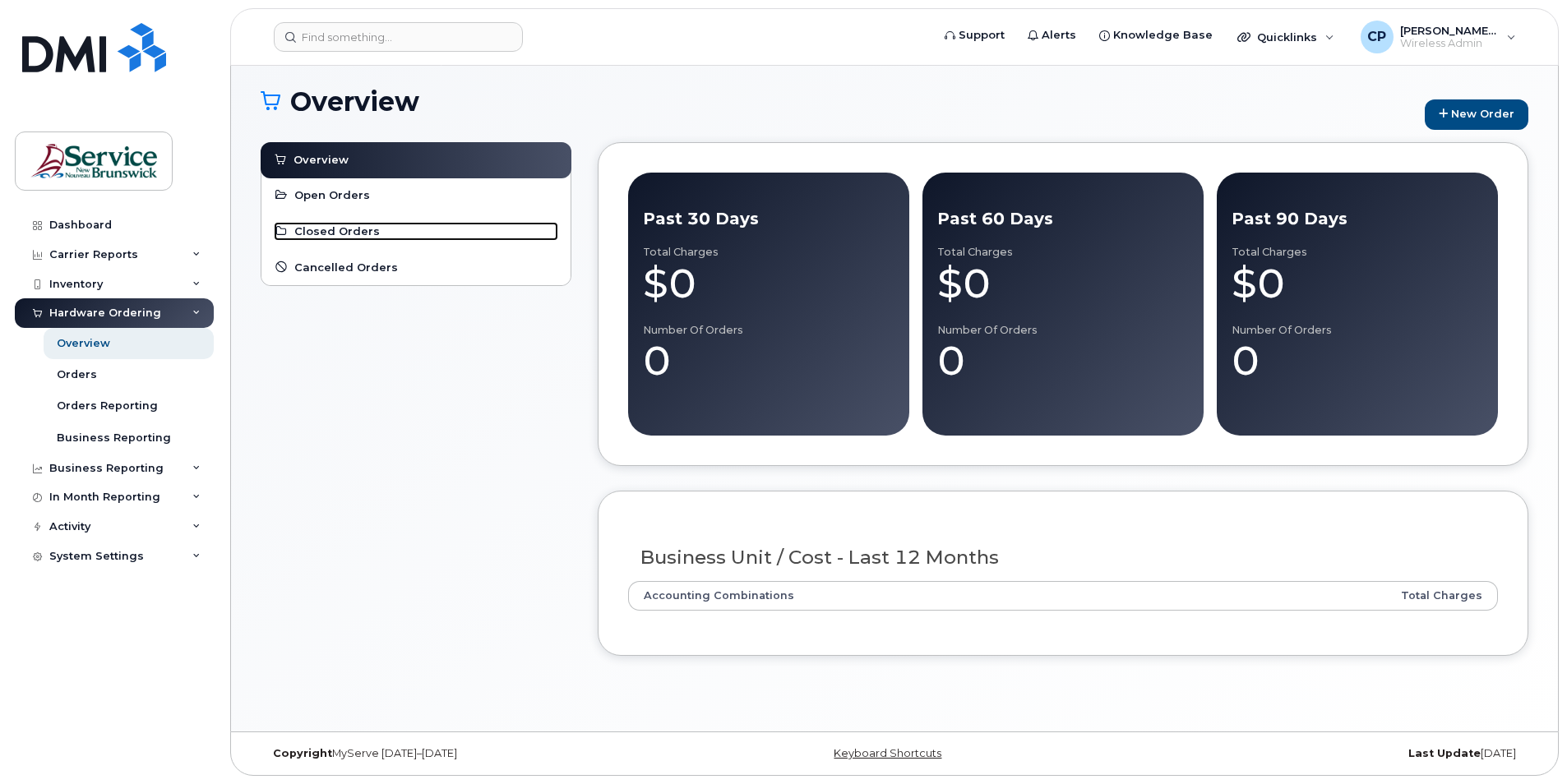
click at [332, 231] on span "Closed Orders" at bounding box center [337, 231] width 86 height 16
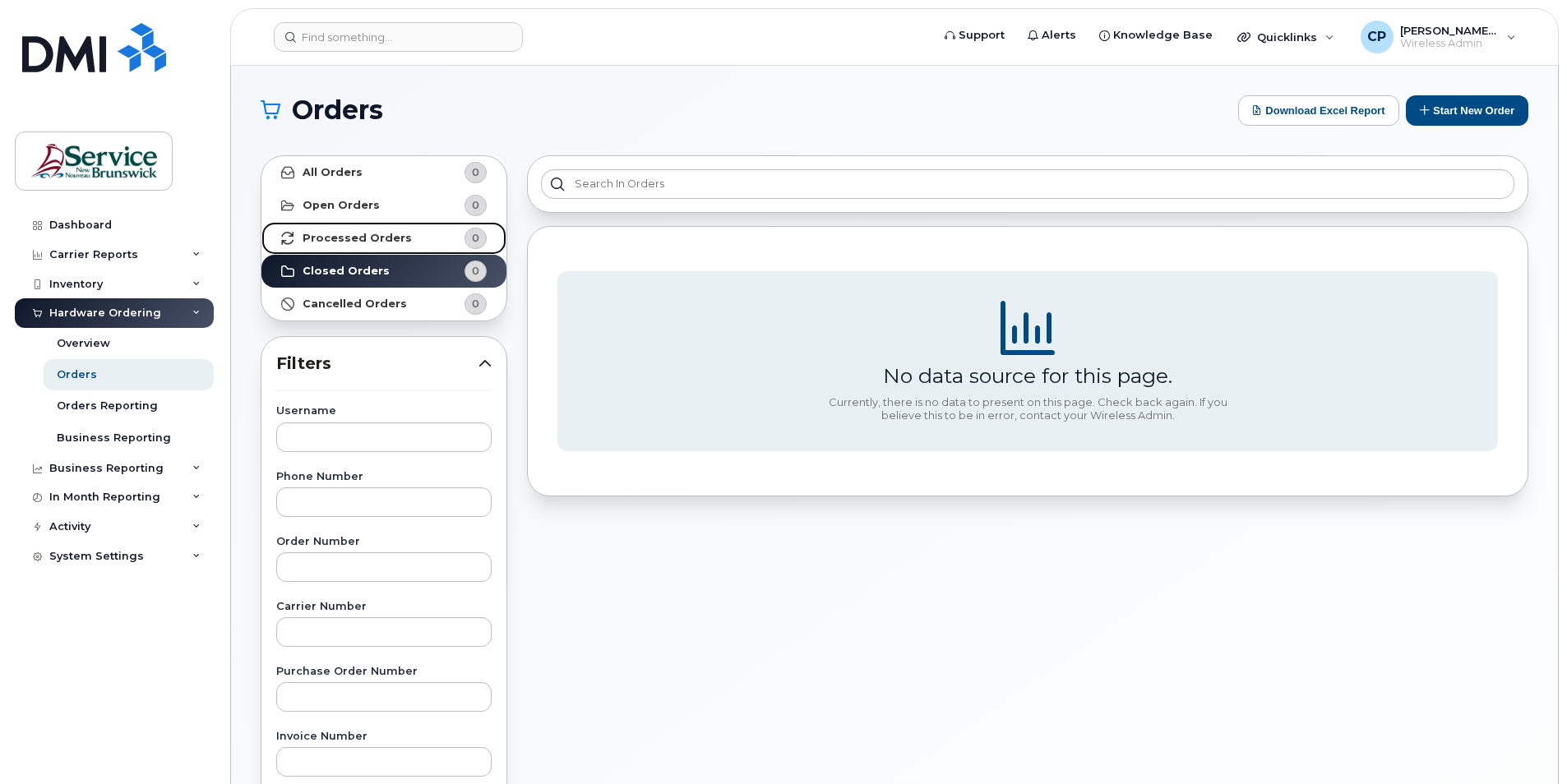
click at [363, 234] on strong "Processed Orders" at bounding box center [357, 238] width 110 height 13
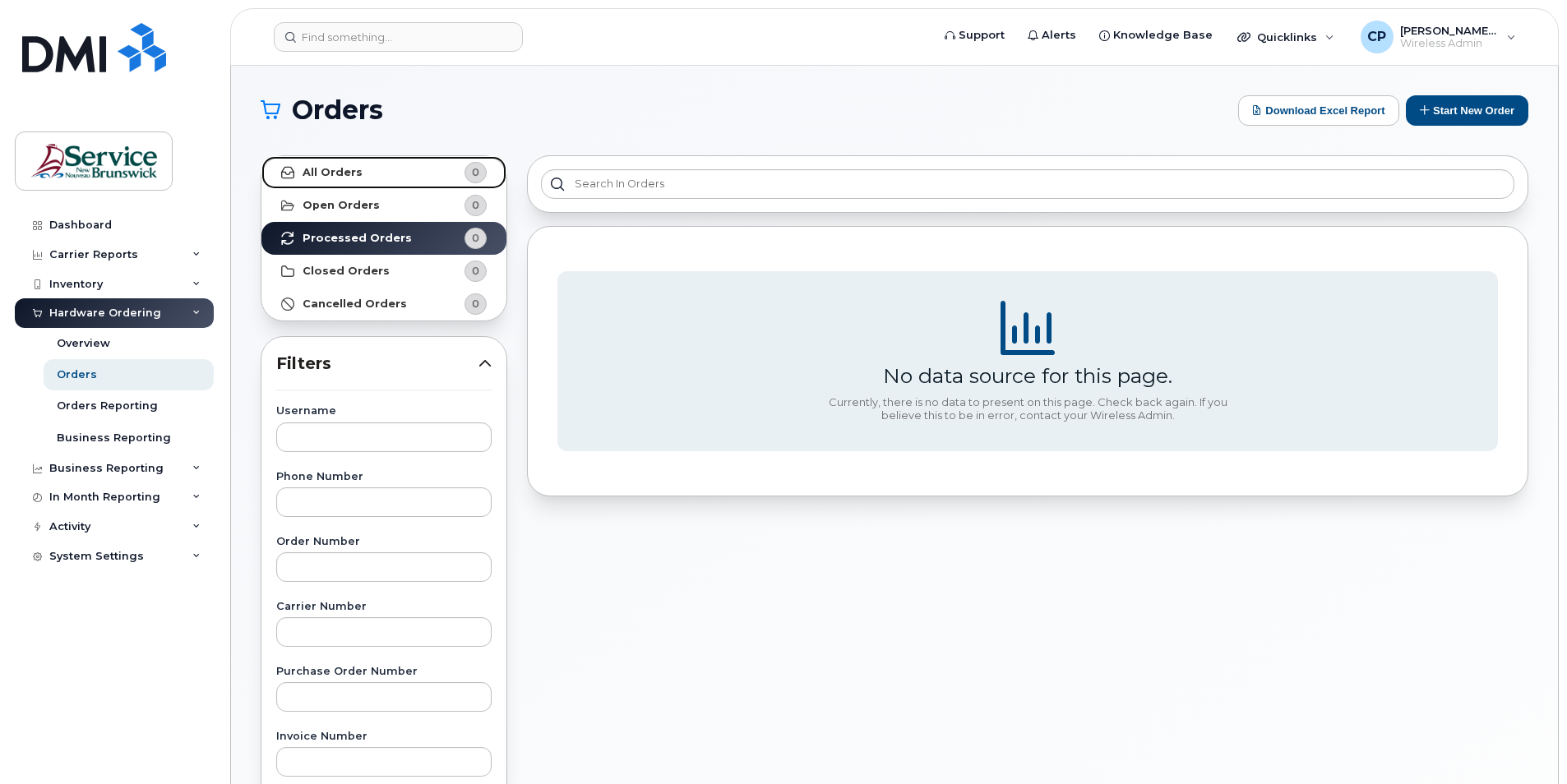
click at [329, 170] on strong "All Orders" at bounding box center [333, 173] width 60 height 13
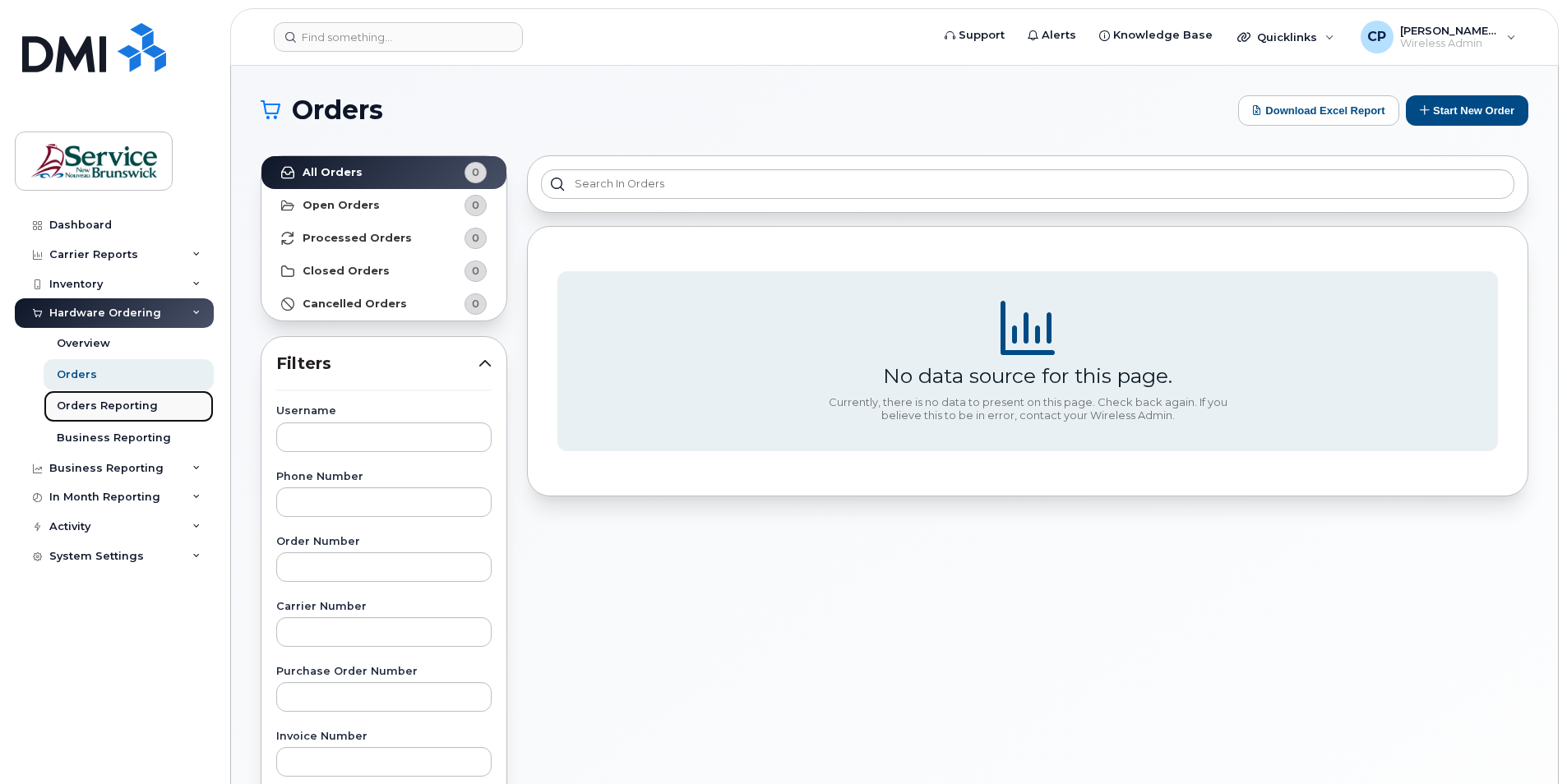
click at [109, 408] on div "Orders Reporting" at bounding box center [107, 406] width 101 height 15
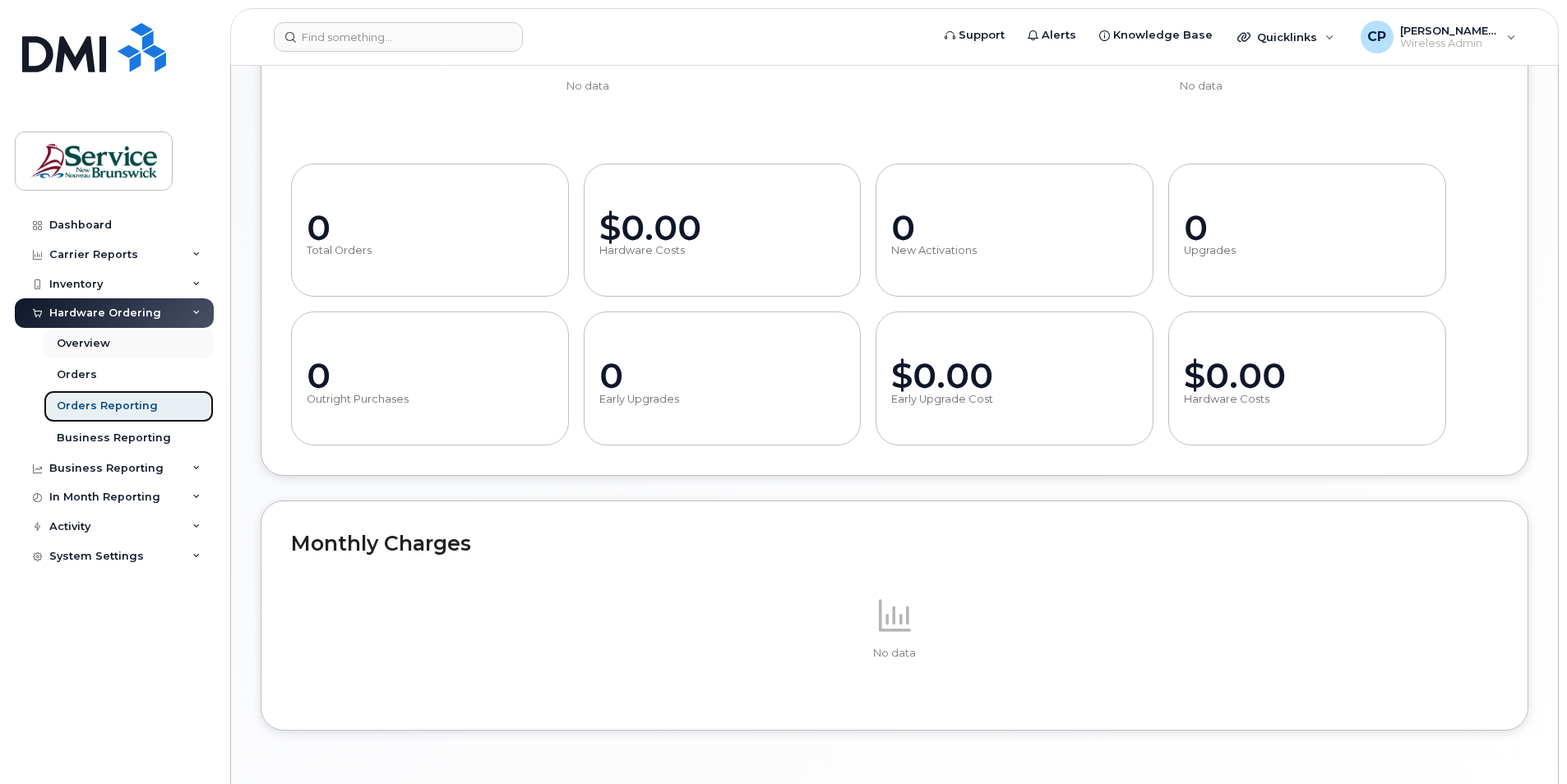
scroll to position [415, 0]
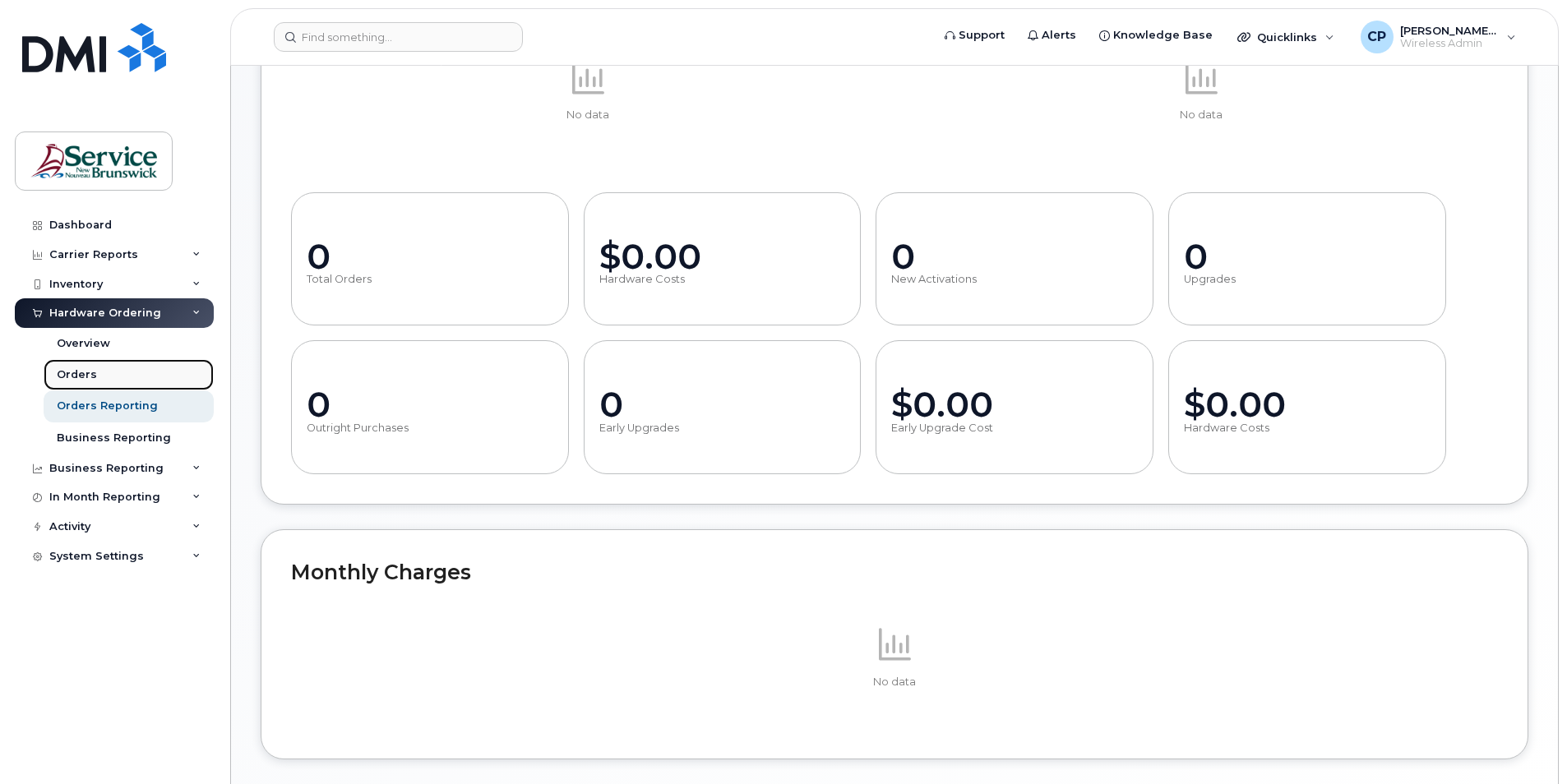
click at [86, 376] on div "Orders" at bounding box center [77, 375] width 40 height 15
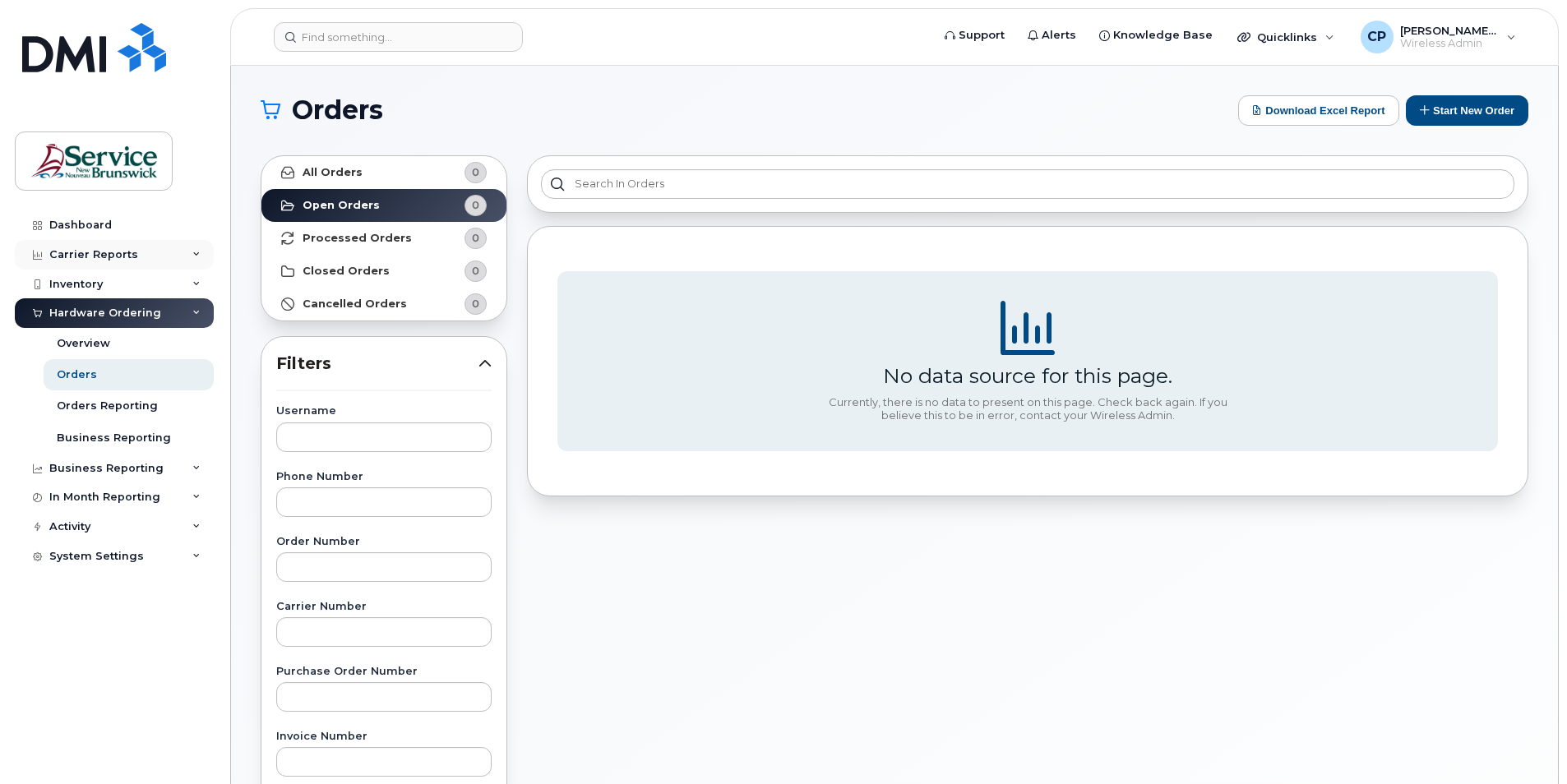
click at [69, 247] on div "Carrier Reports" at bounding box center [114, 255] width 199 height 29
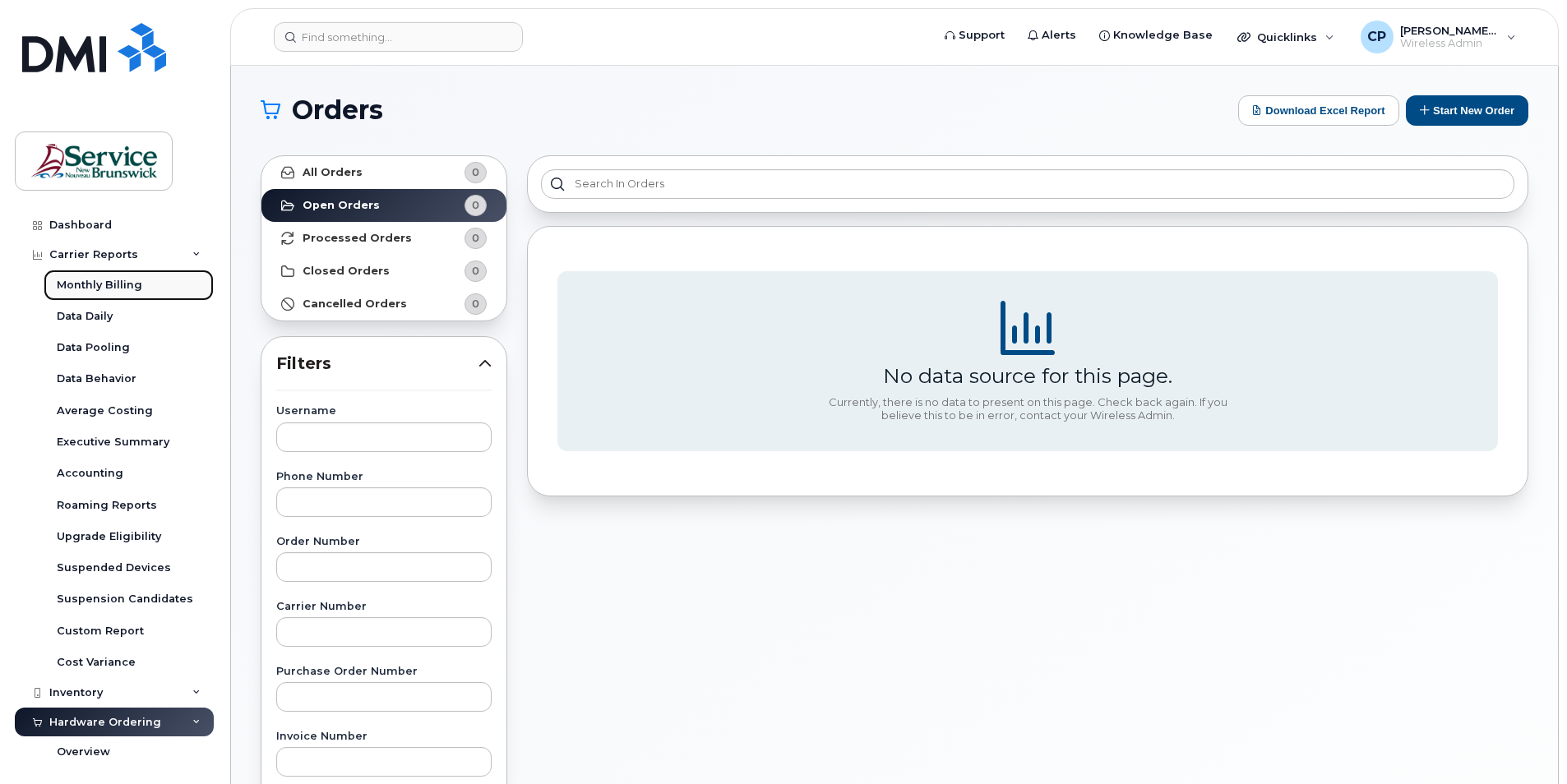
click at [133, 287] on div "Monthly Billing" at bounding box center [100, 285] width 86 height 15
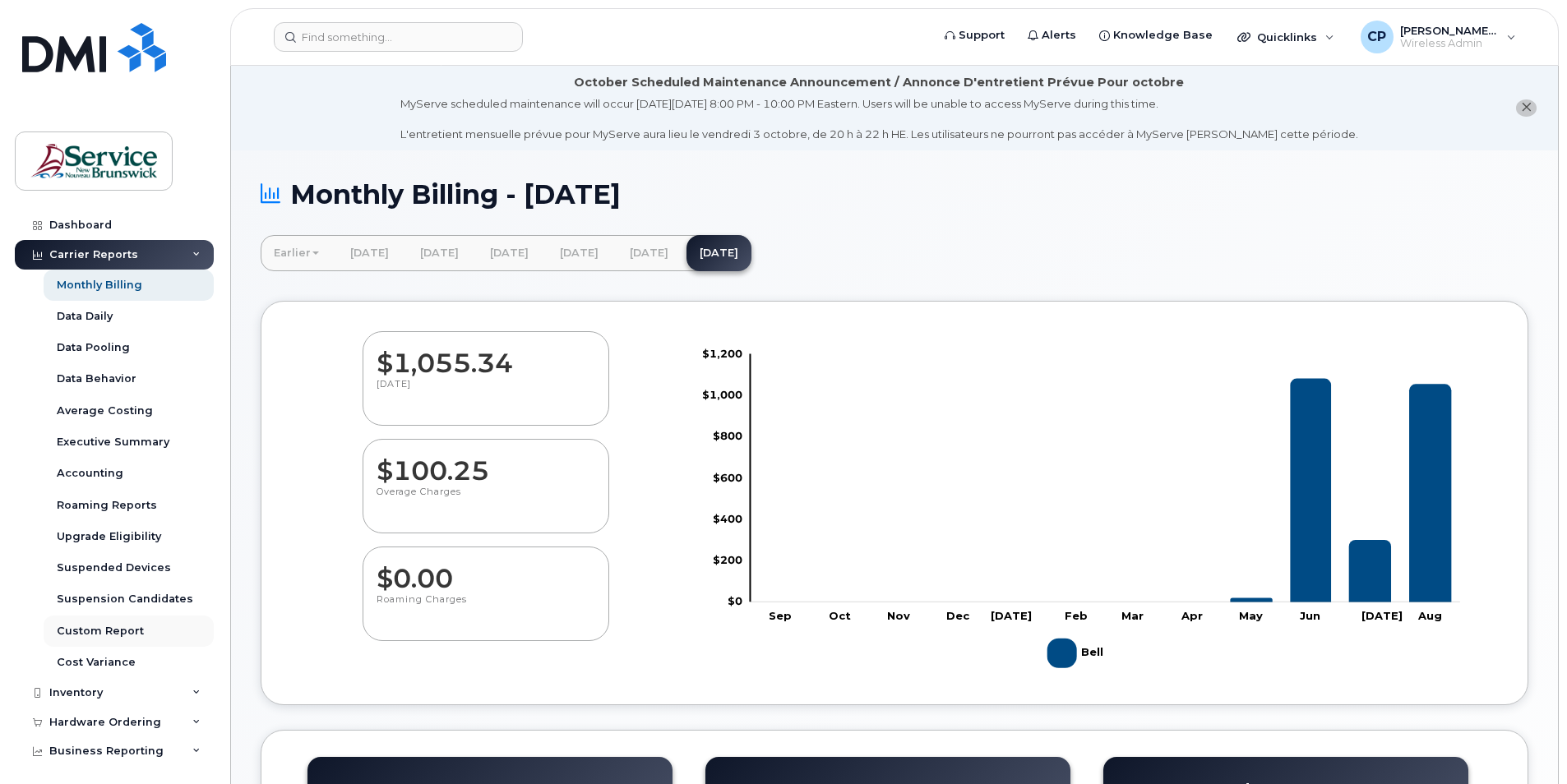
scroll to position [94, 0]
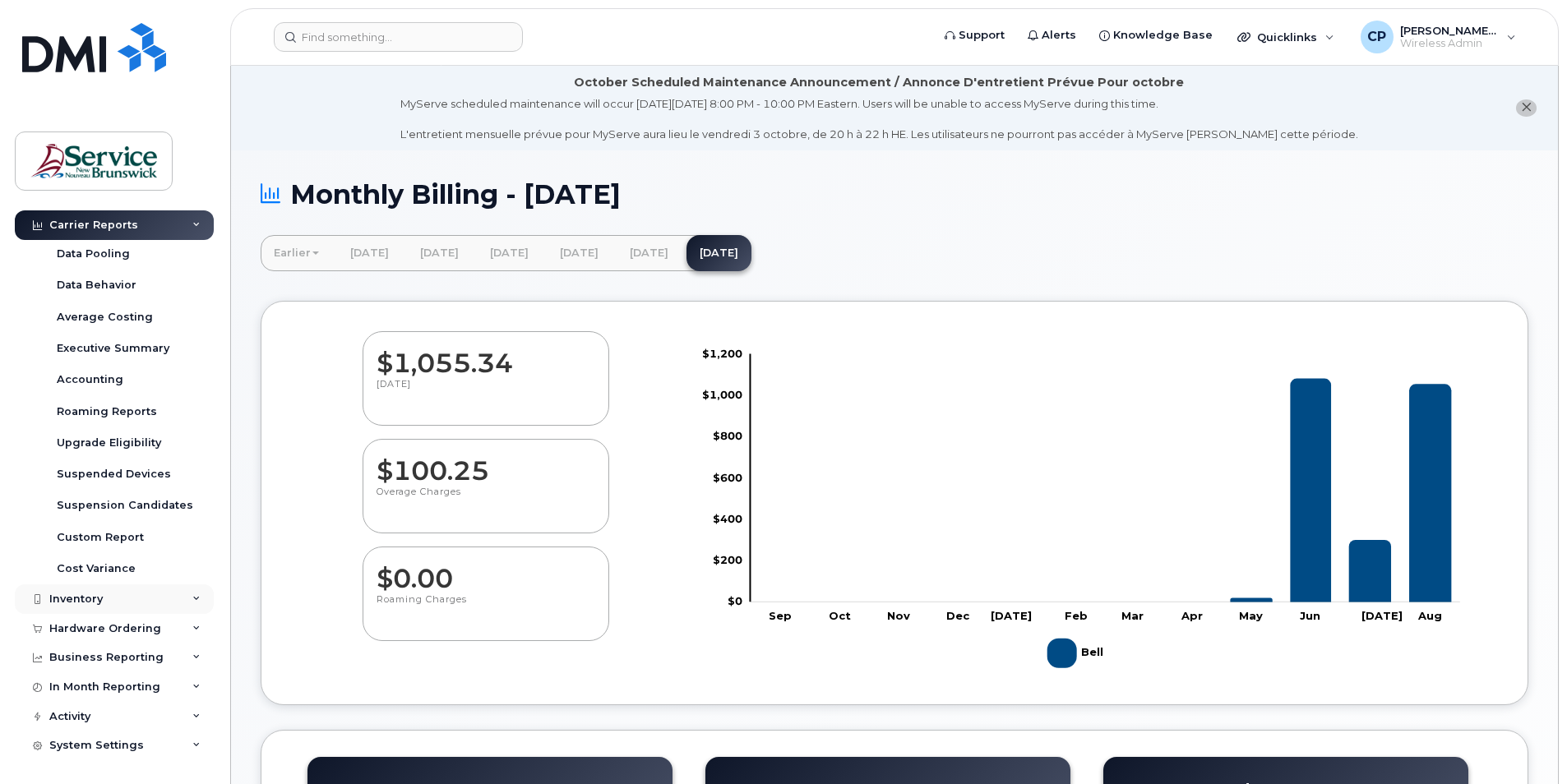
click at [198, 603] on div "Inventory" at bounding box center [114, 599] width 199 height 29
click at [155, 630] on link "Mobility Devices" at bounding box center [129, 630] width 170 height 31
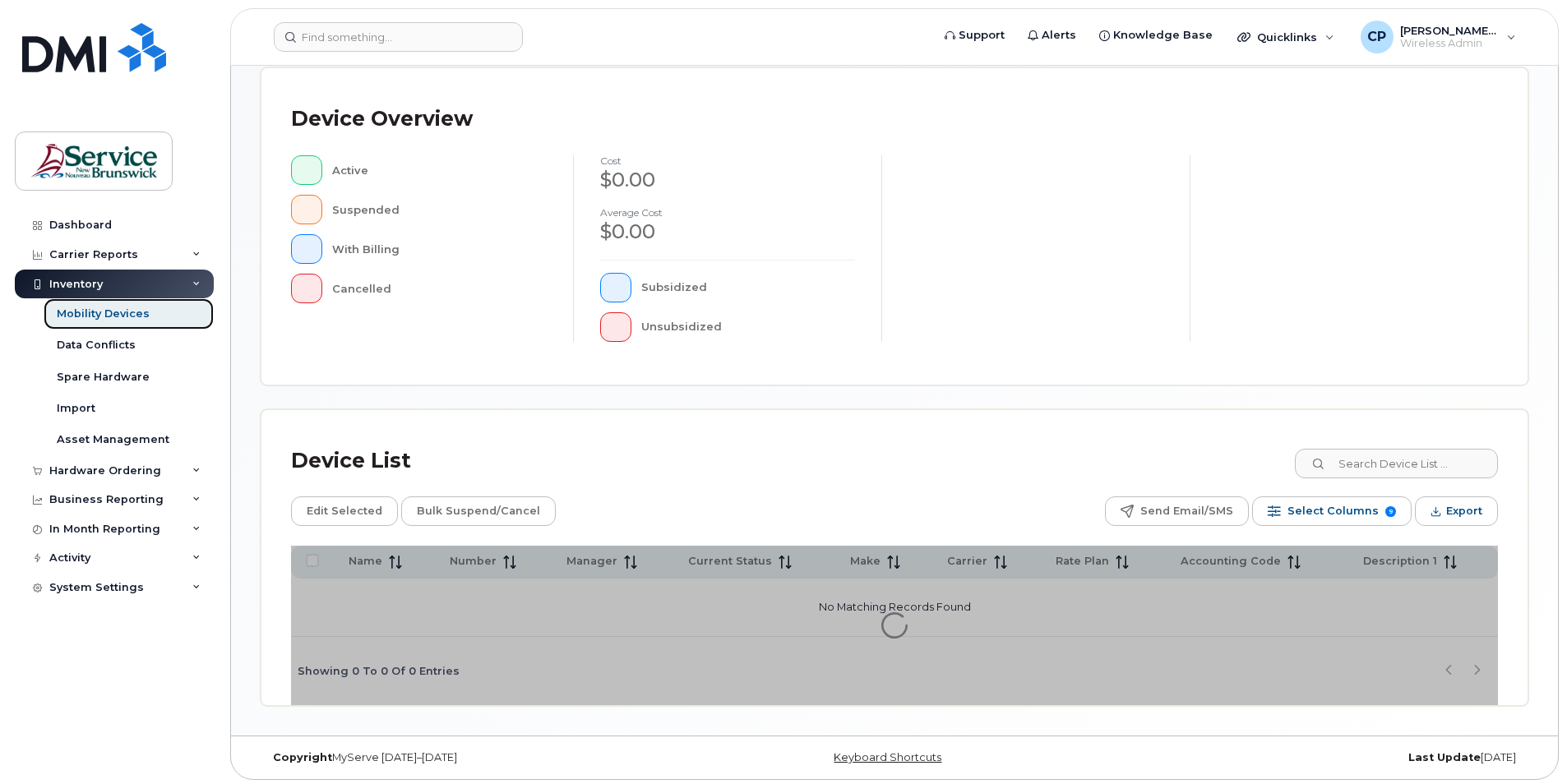
scroll to position [346, 0]
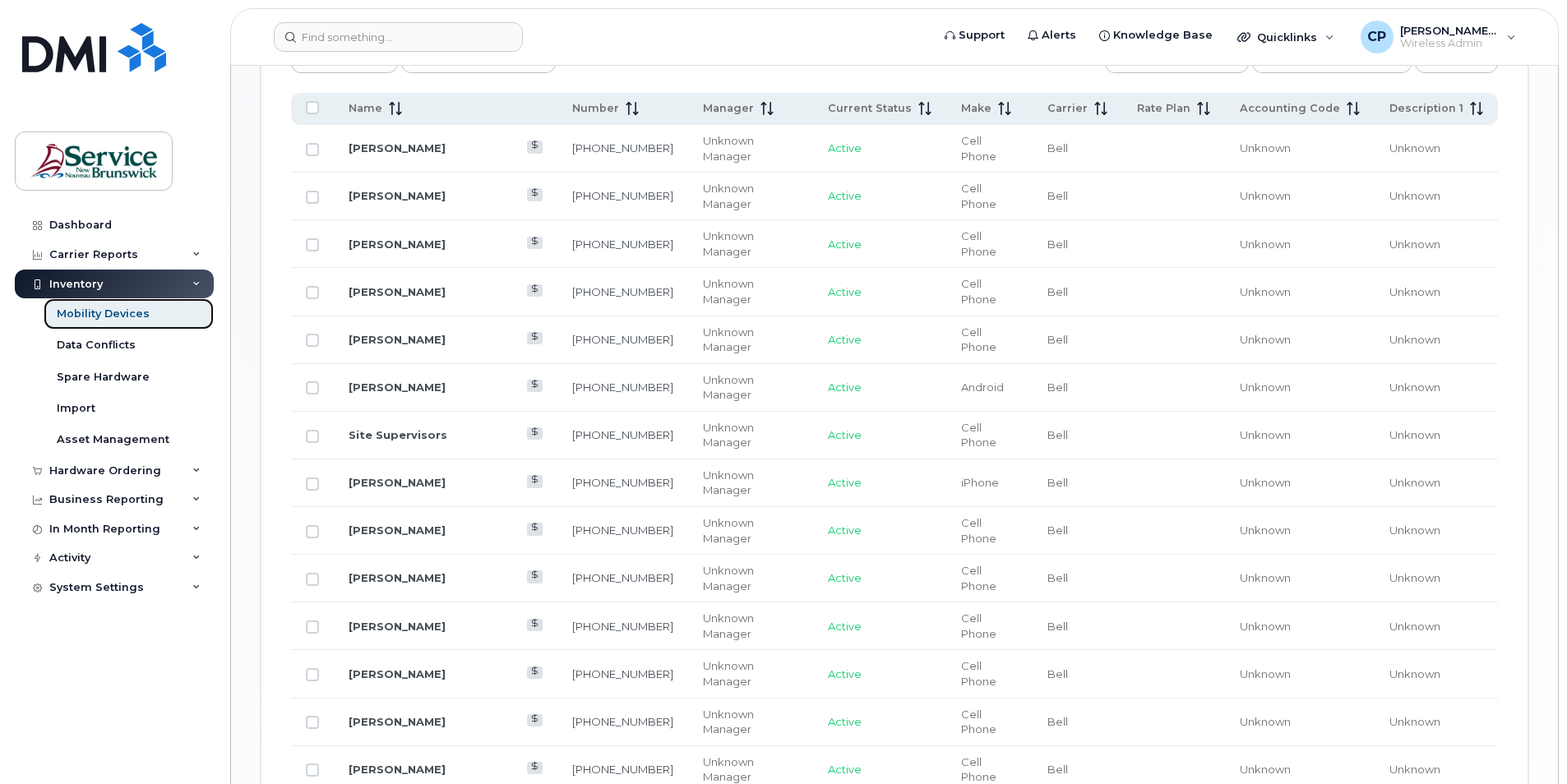
scroll to position [839, 0]
click at [314, 572] on input "Row Unselected" at bounding box center [313, 578] width 13 height 13
checkbox input "true"
click at [315, 477] on input "Row Unselected" at bounding box center [313, 483] width 13 height 13
checkbox input "true"
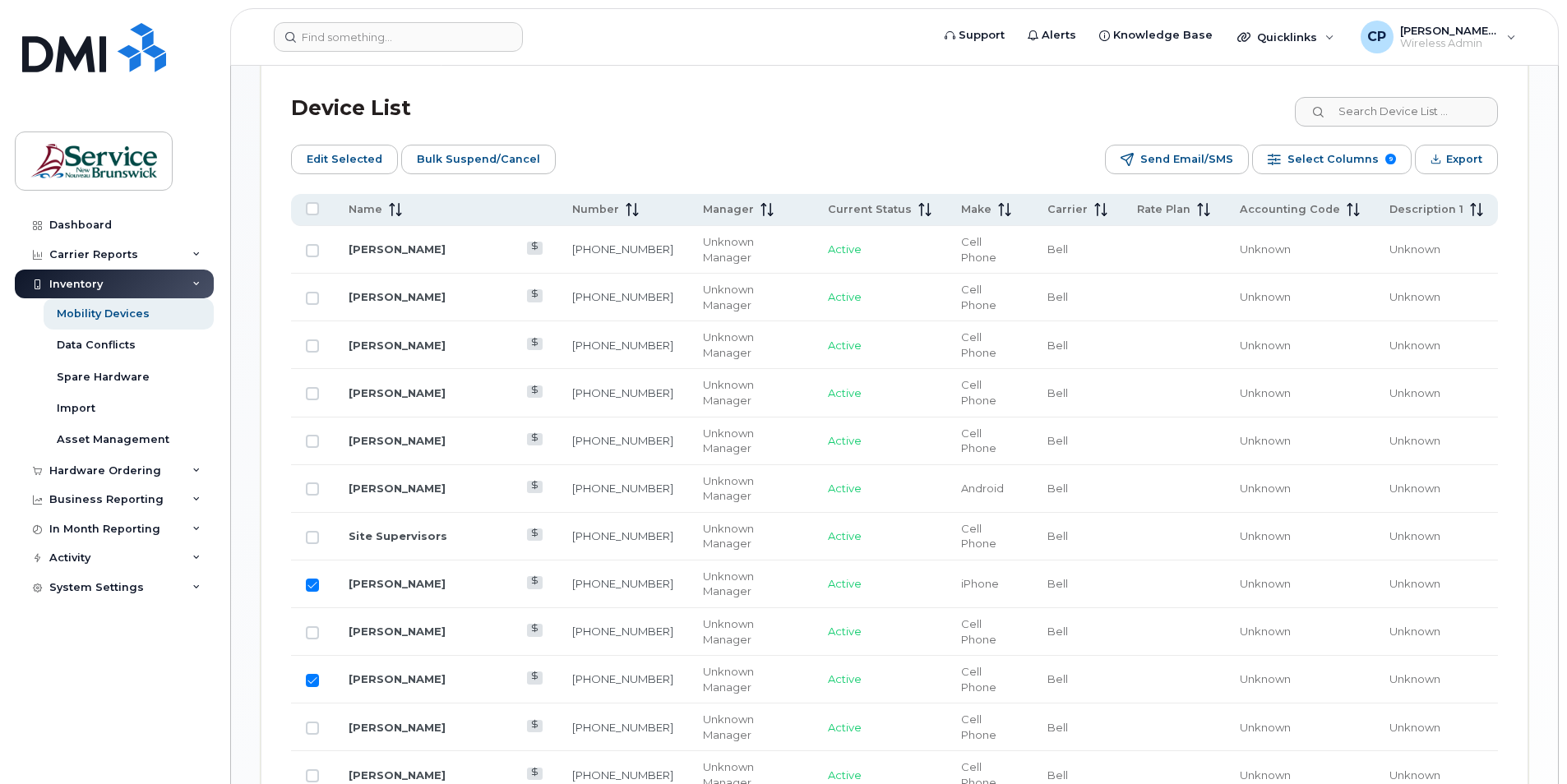
scroll to position [683, 0]
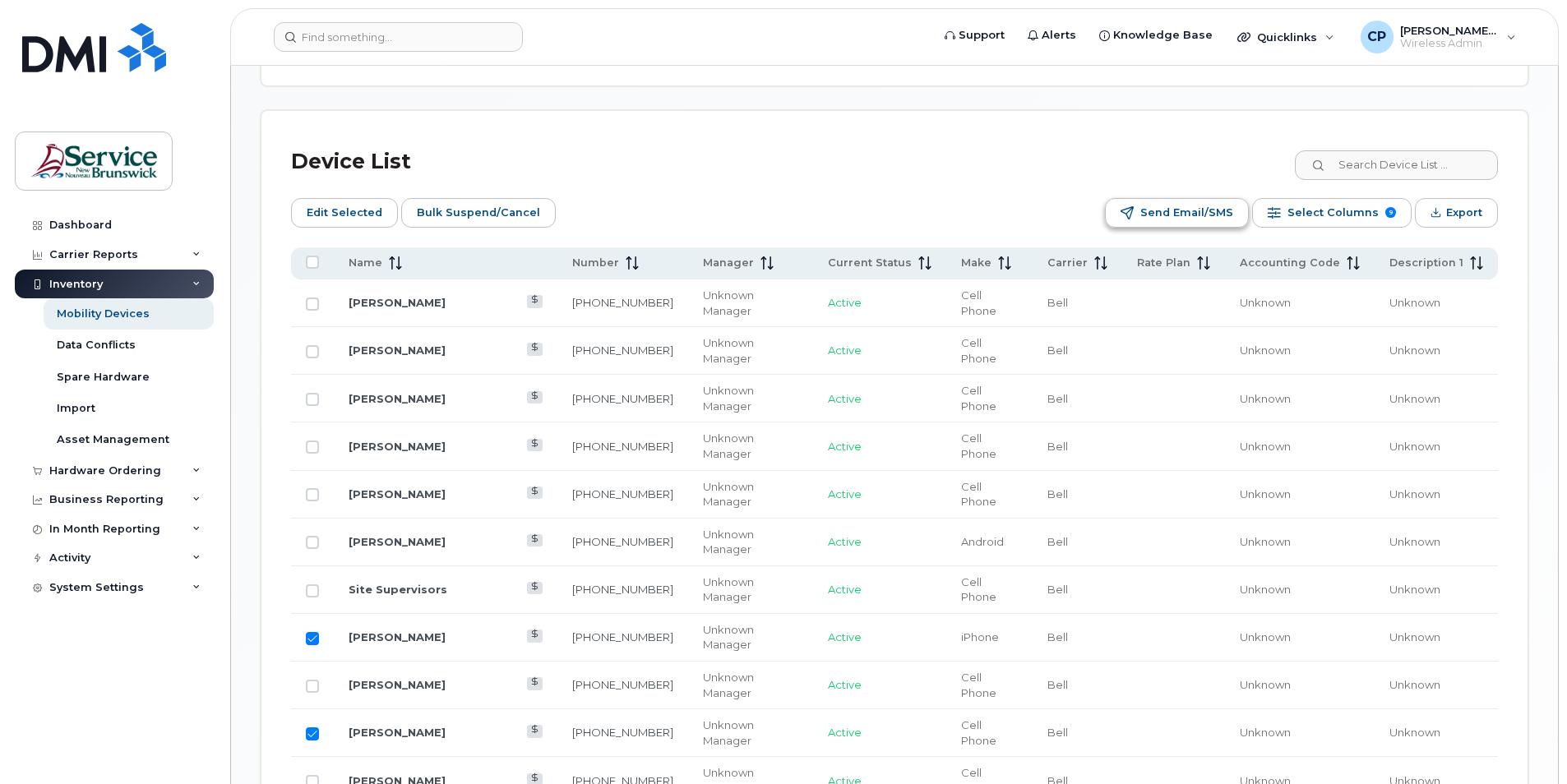
click at [1174, 217] on span "Send Email/SMS" at bounding box center [1188, 212] width 93 height 25
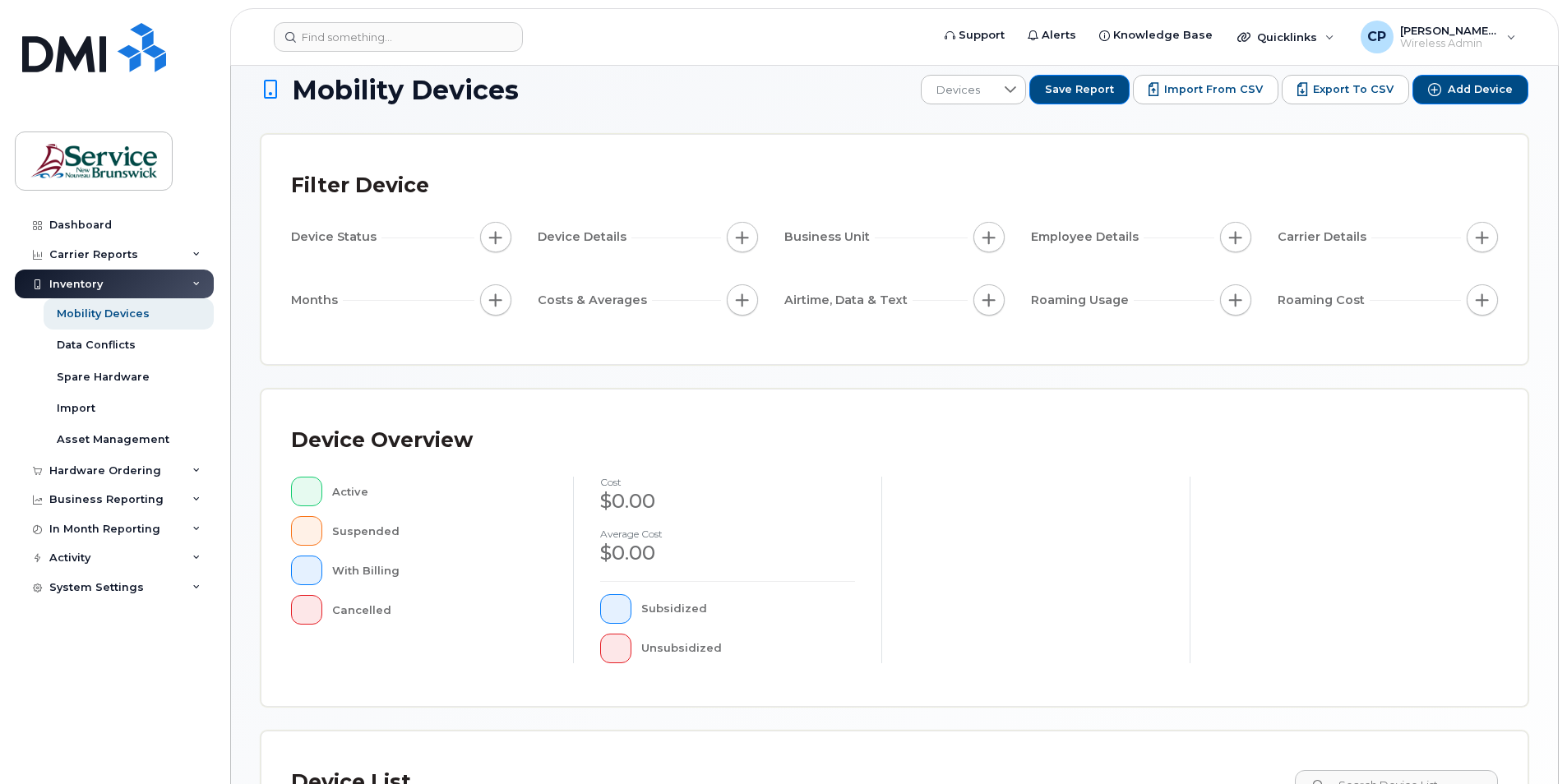
scroll to position [17, 0]
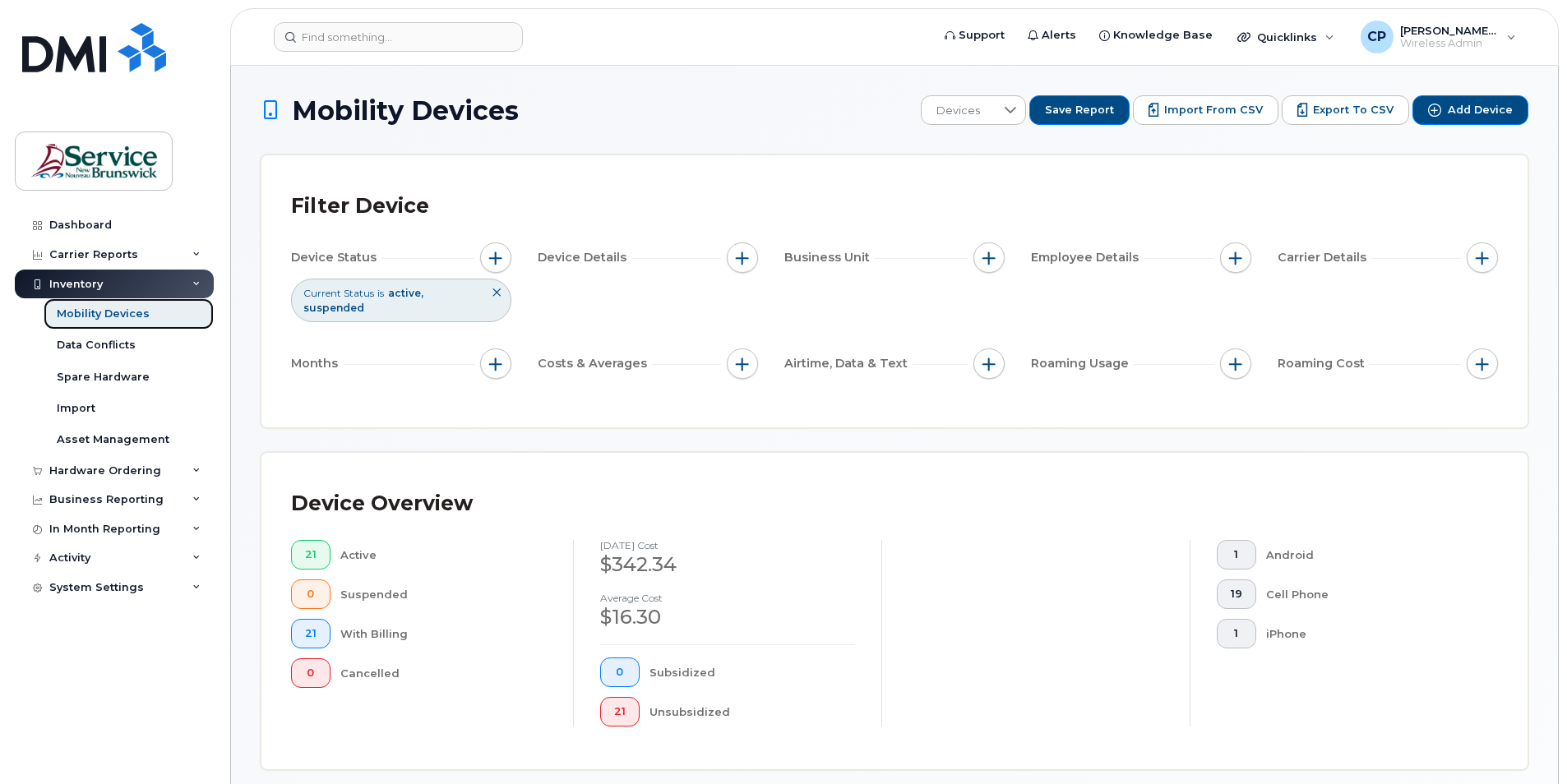
click at [105, 308] on div "Mobility Devices" at bounding box center [103, 314] width 93 height 15
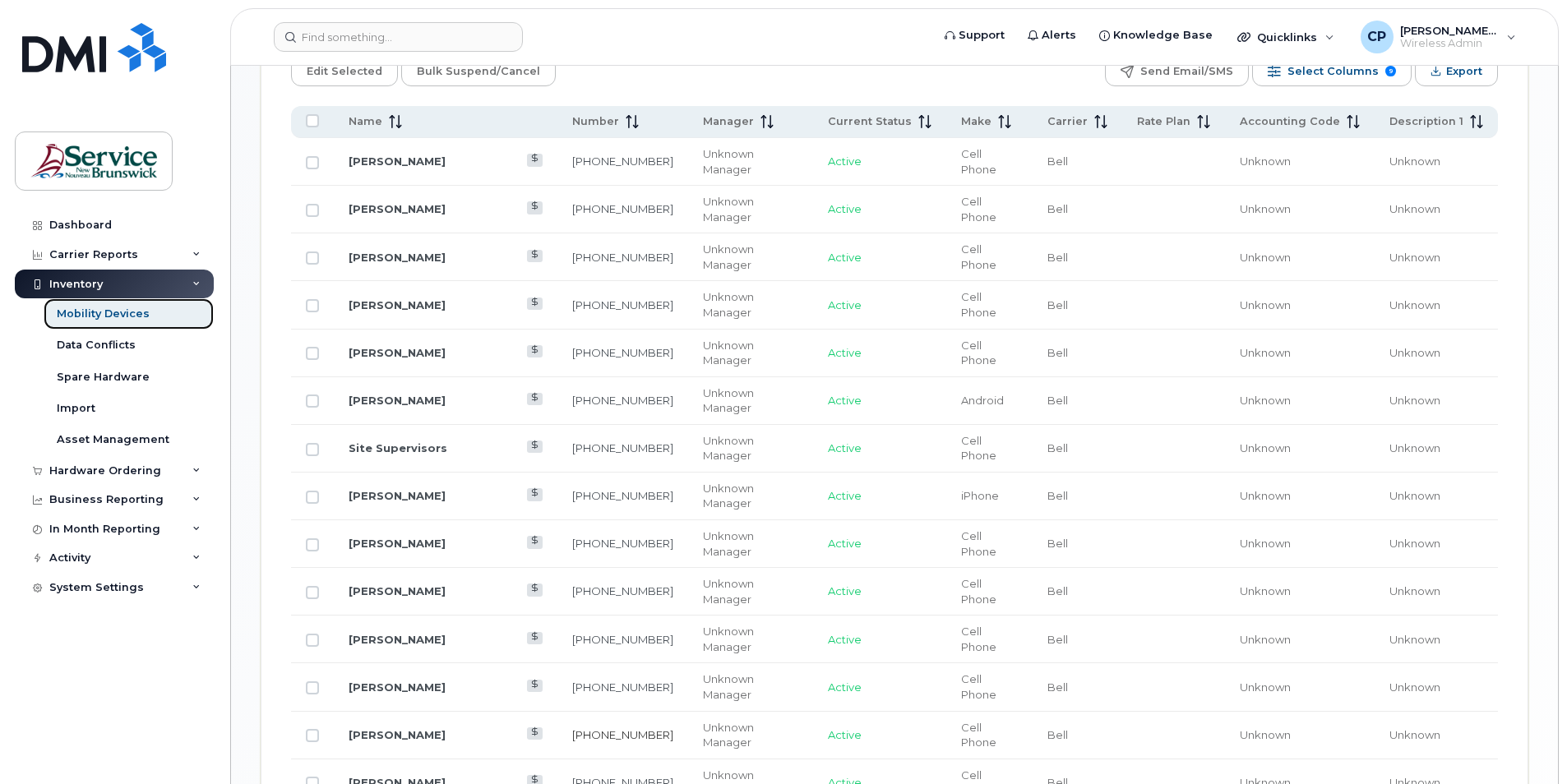
scroll to position [822, 0]
click at [892, 119] on span "Current Status" at bounding box center [870, 125] width 84 height 15
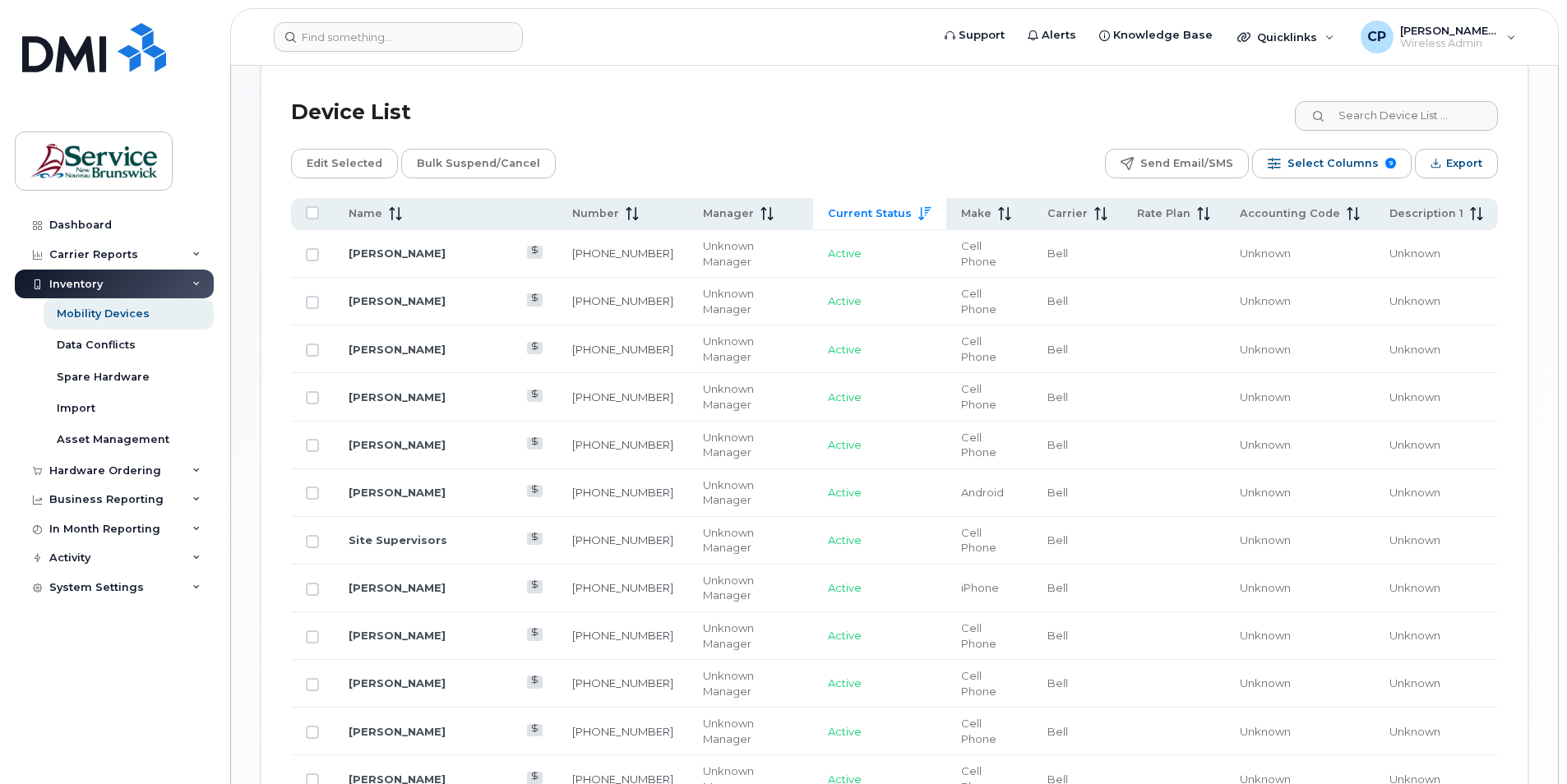
scroll to position [683, 0]
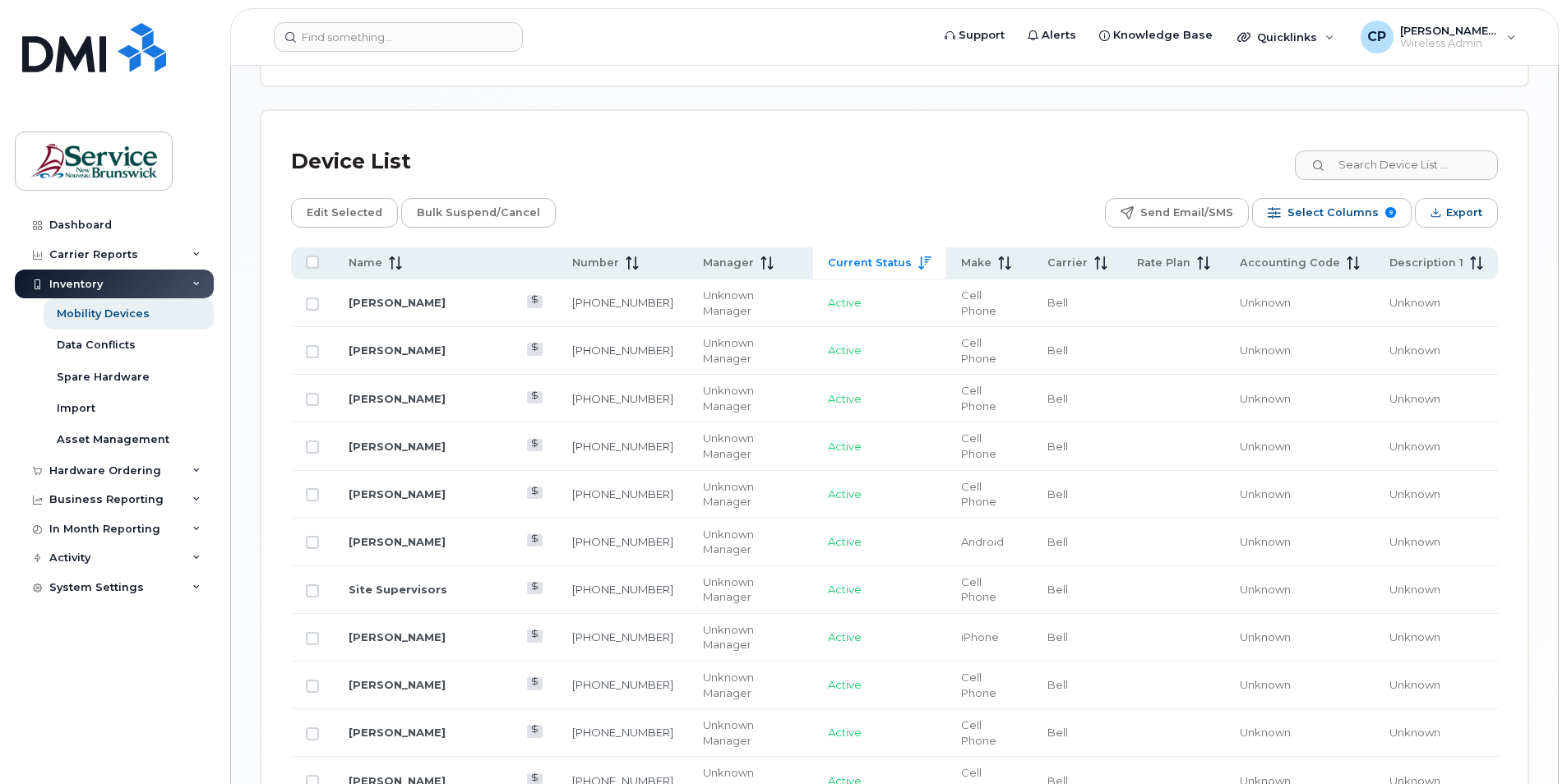
click at [790, 181] on div "Device List" at bounding box center [894, 162] width 1207 height 43
click at [74, 243] on div "Carrier Reports" at bounding box center [114, 255] width 199 height 29
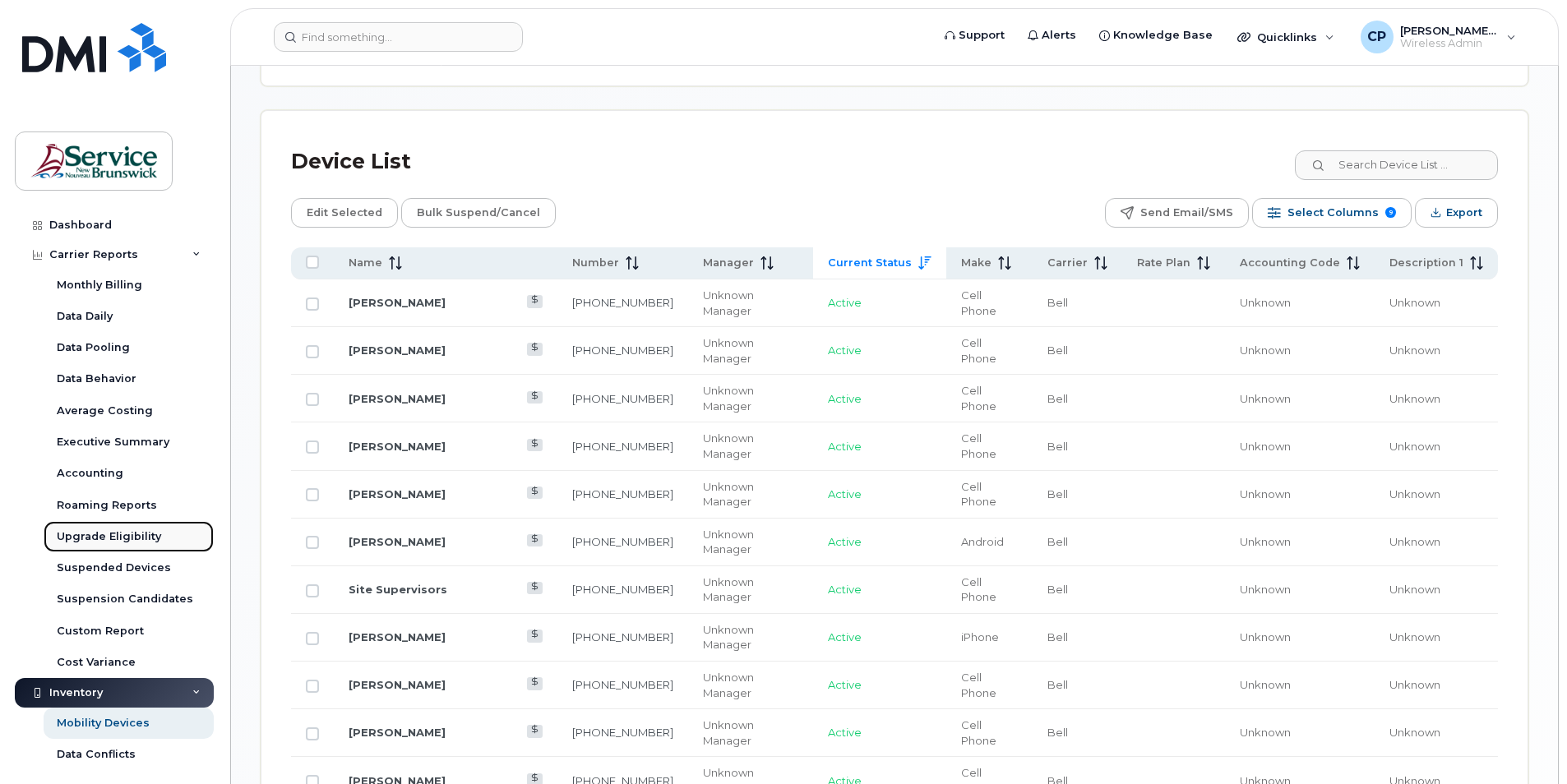
click at [130, 531] on div "Upgrade Eligibility" at bounding box center [109, 536] width 104 height 15
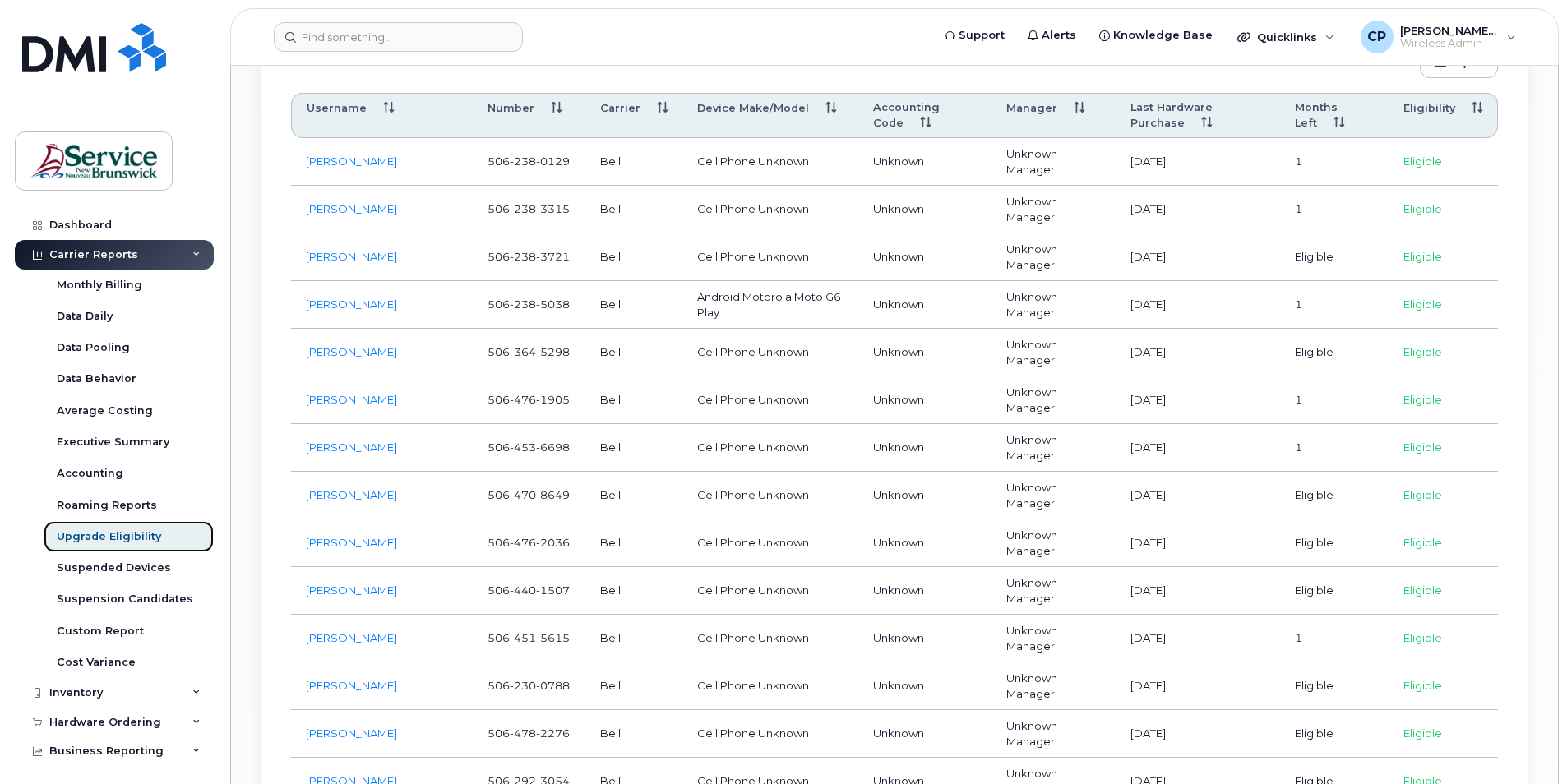
scroll to position [959, 0]
click at [114, 286] on div "Monthly Billing" at bounding box center [100, 285] width 86 height 15
click at [127, 278] on div "Monthly Billing" at bounding box center [100, 285] width 86 height 15
click at [129, 279] on div "Monthly Billing" at bounding box center [100, 285] width 86 height 15
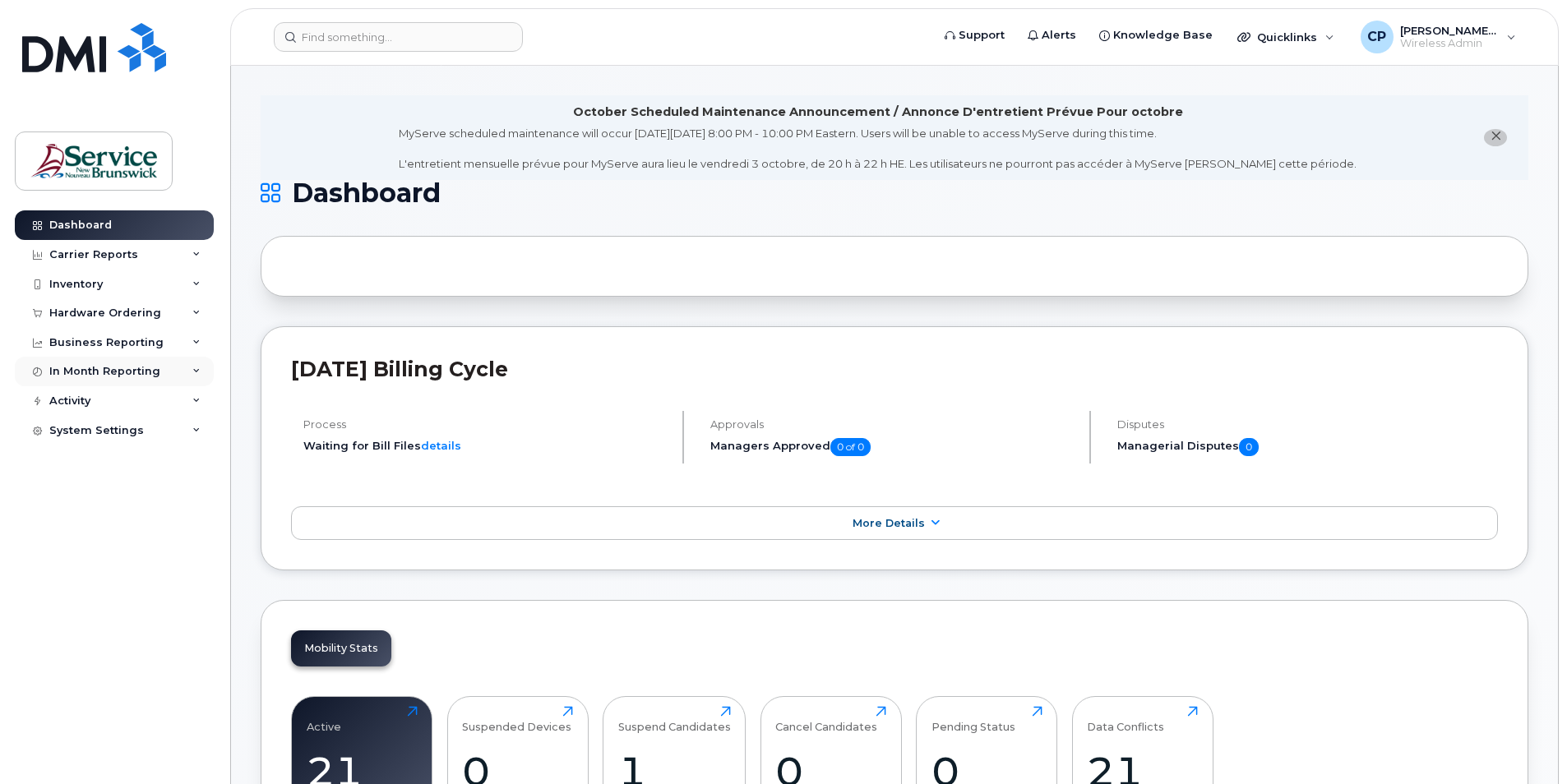
click at [130, 364] on div "In Month Reporting" at bounding box center [114, 371] width 199 height 29
click at [119, 405] on div "Data Usage" at bounding box center [90, 402] width 66 height 15
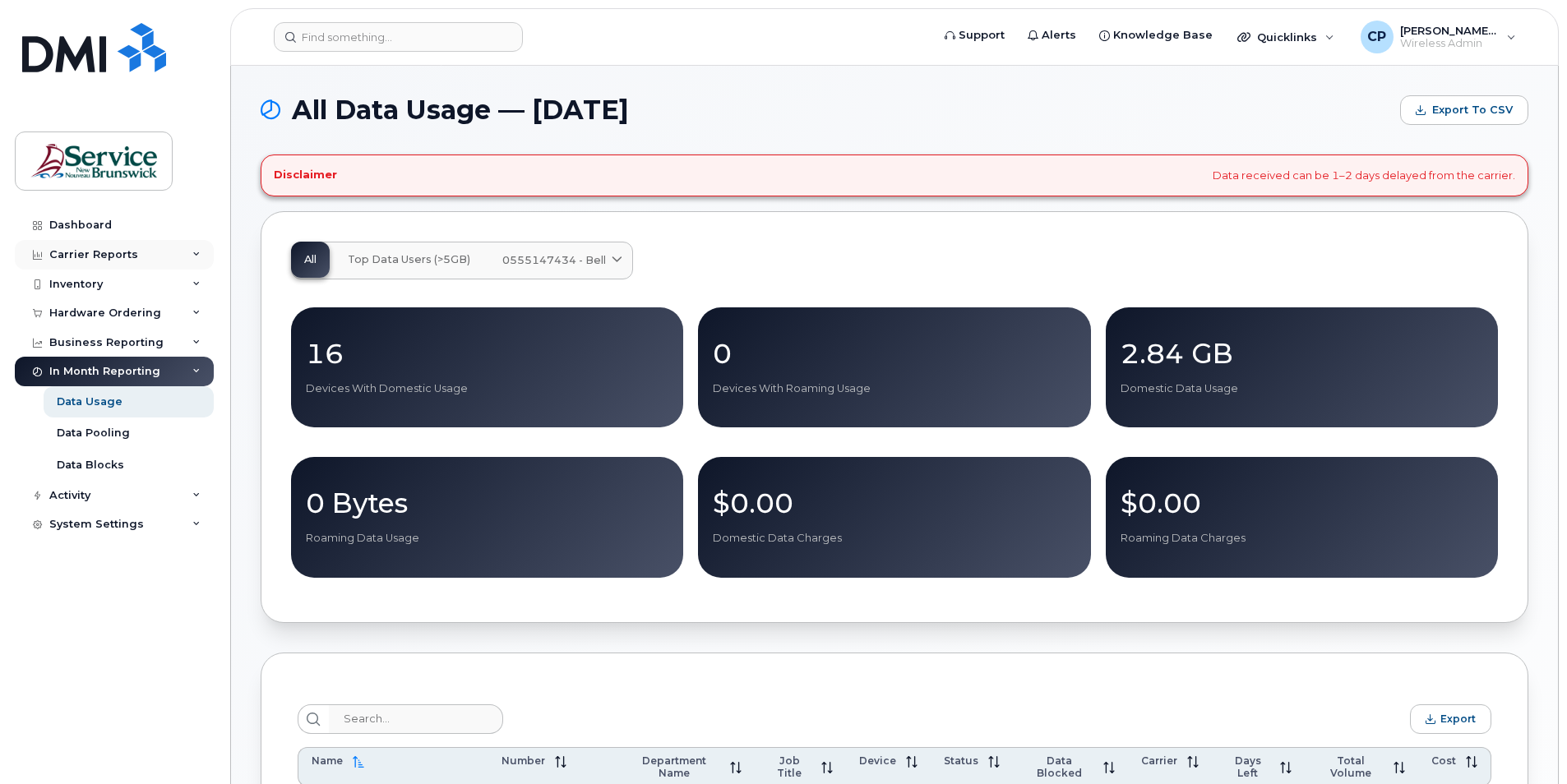
click at [102, 261] on div "Carrier Reports" at bounding box center [114, 255] width 199 height 29
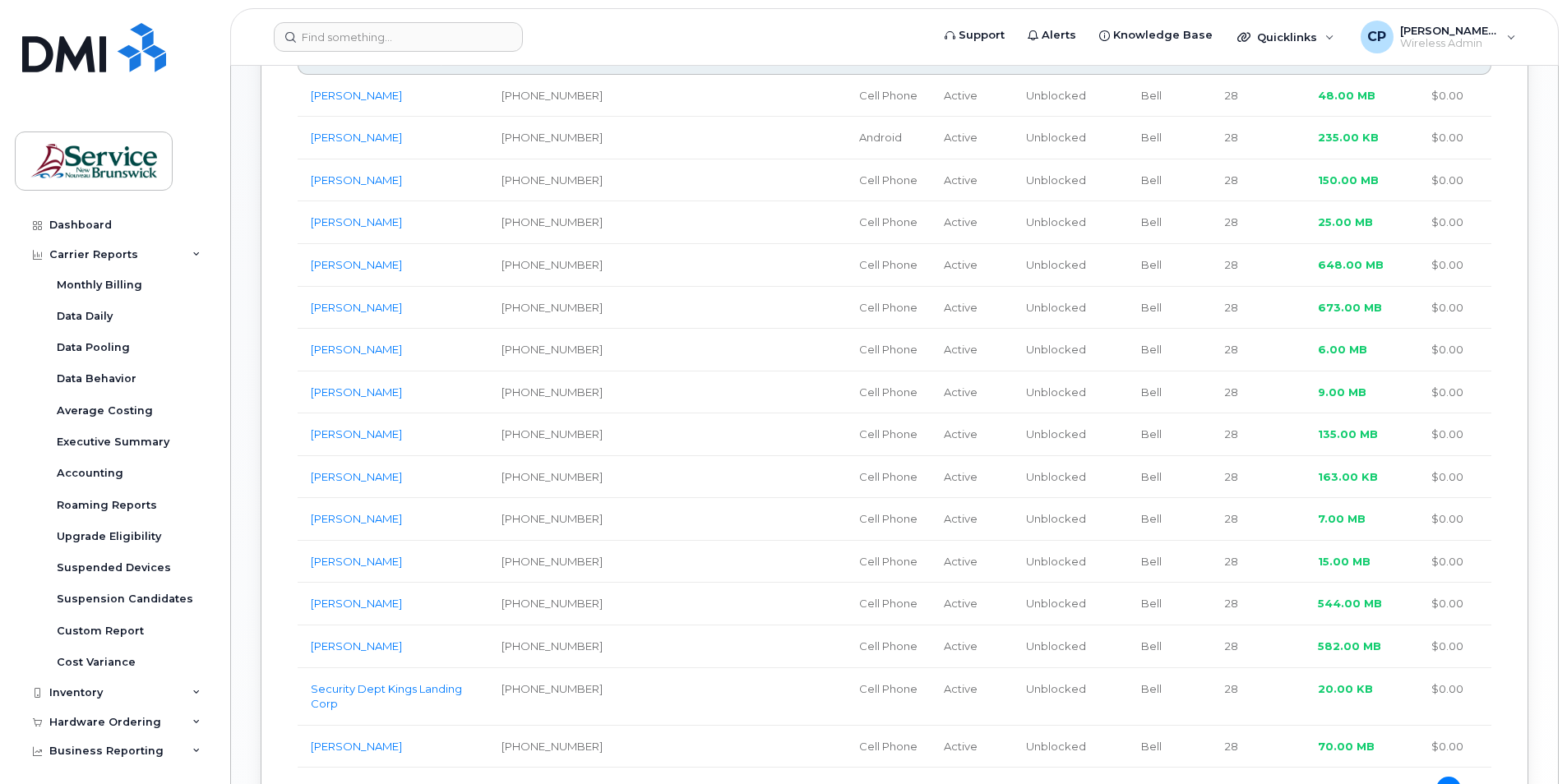
scroll to position [740, 0]
